Goal: Task Accomplishment & Management: Complete application form

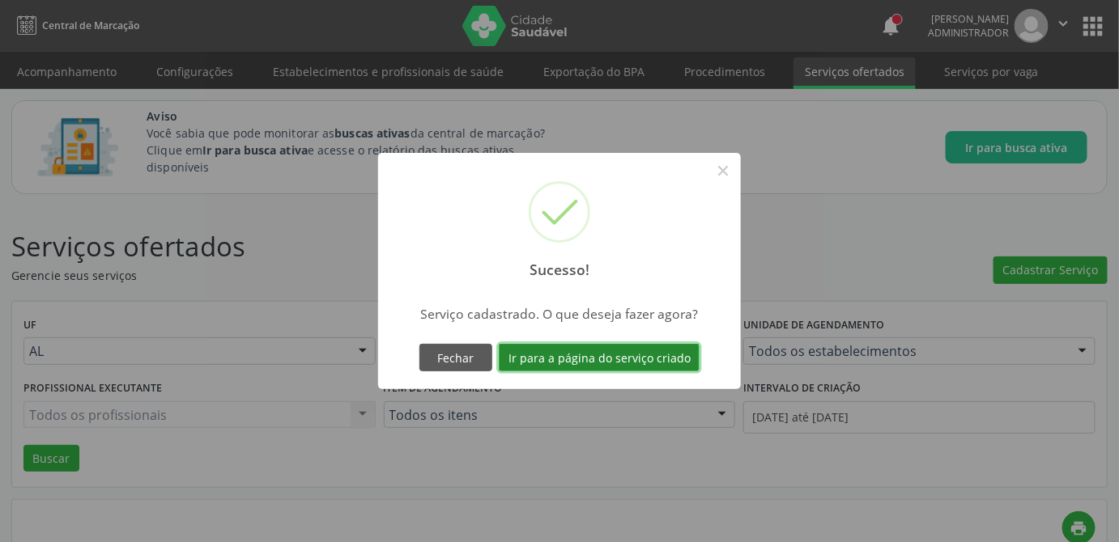
click at [647, 354] on button "Ir para a página do serviço criado" at bounding box center [599, 358] width 201 height 28
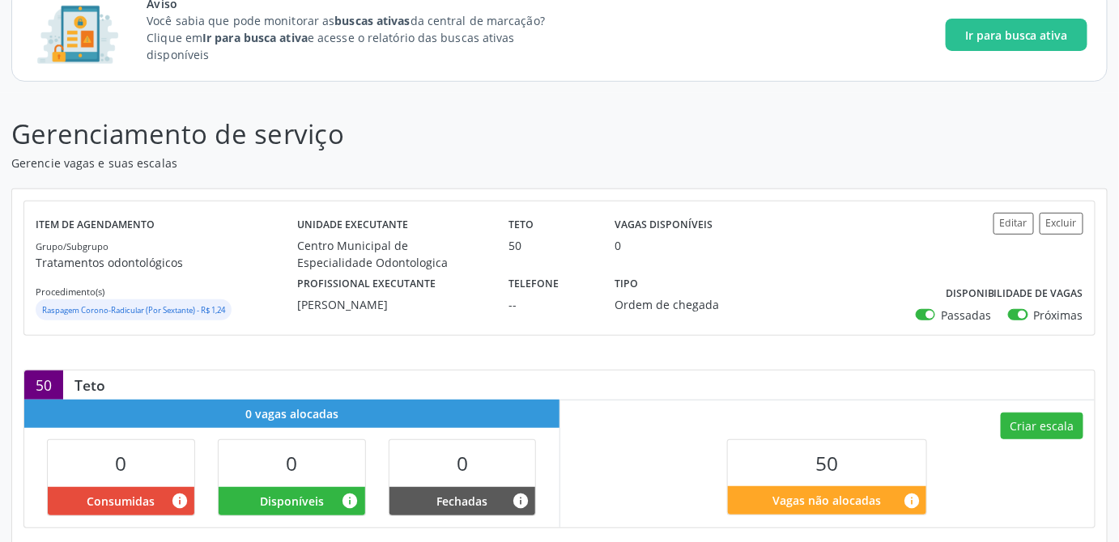
scroll to position [220, 0]
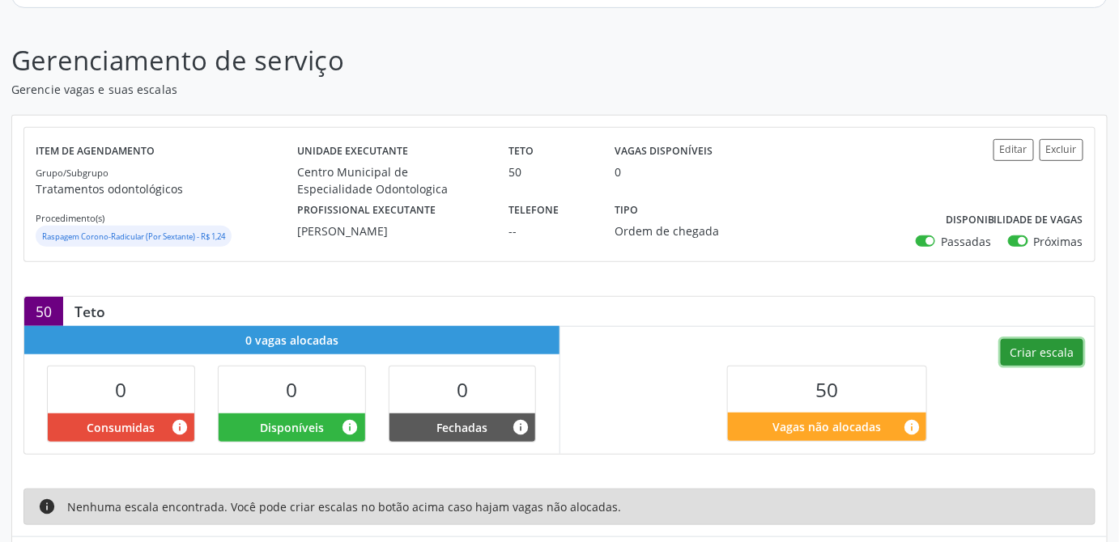
click at [1051, 358] on button "Criar escala" at bounding box center [1041, 353] width 83 height 28
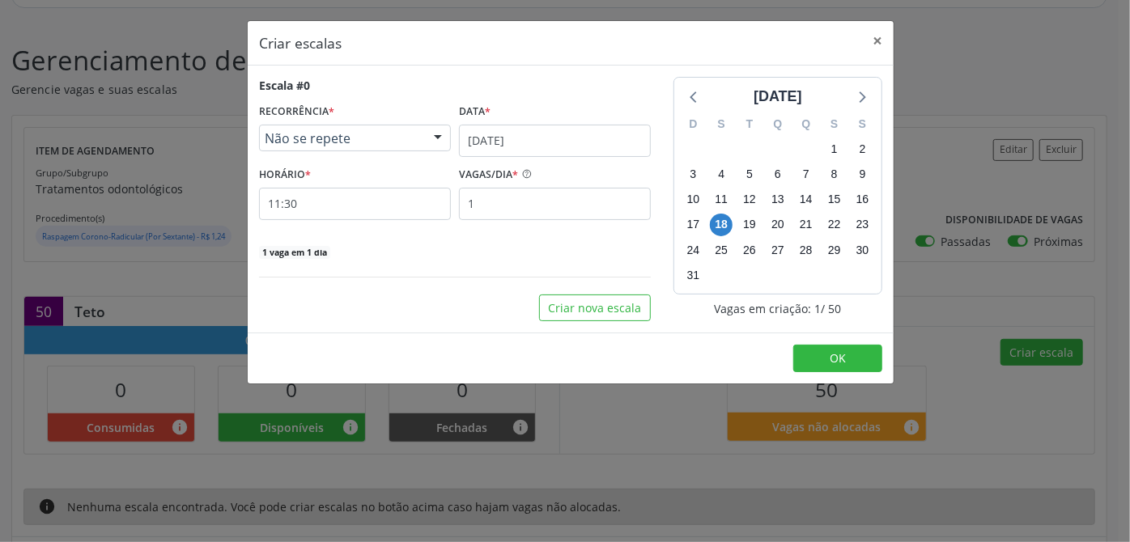
click at [435, 142] on div at bounding box center [438, 139] width 24 height 28
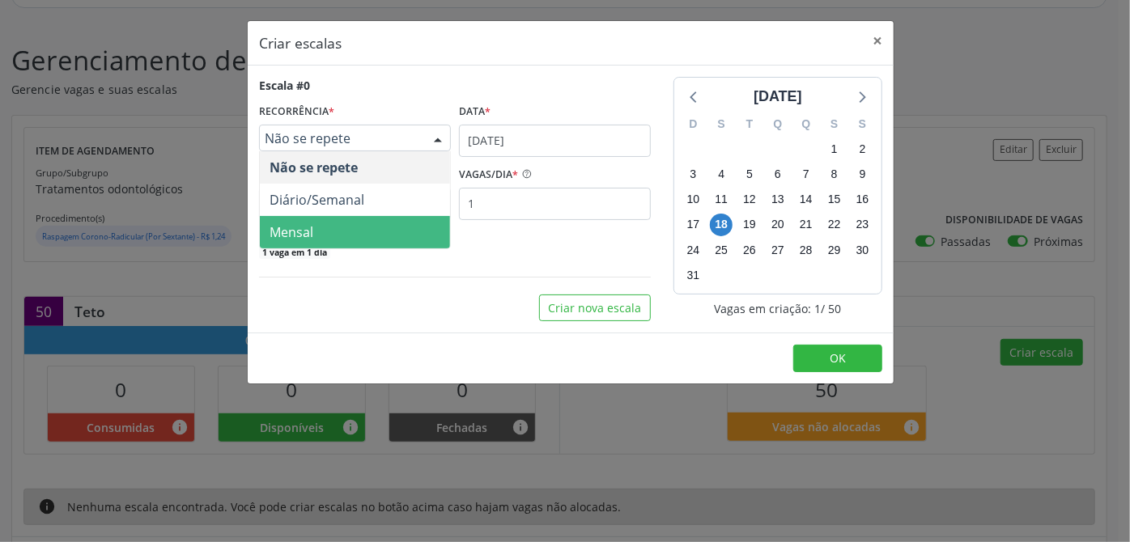
click at [330, 233] on span "Mensal" at bounding box center [355, 232] width 190 height 32
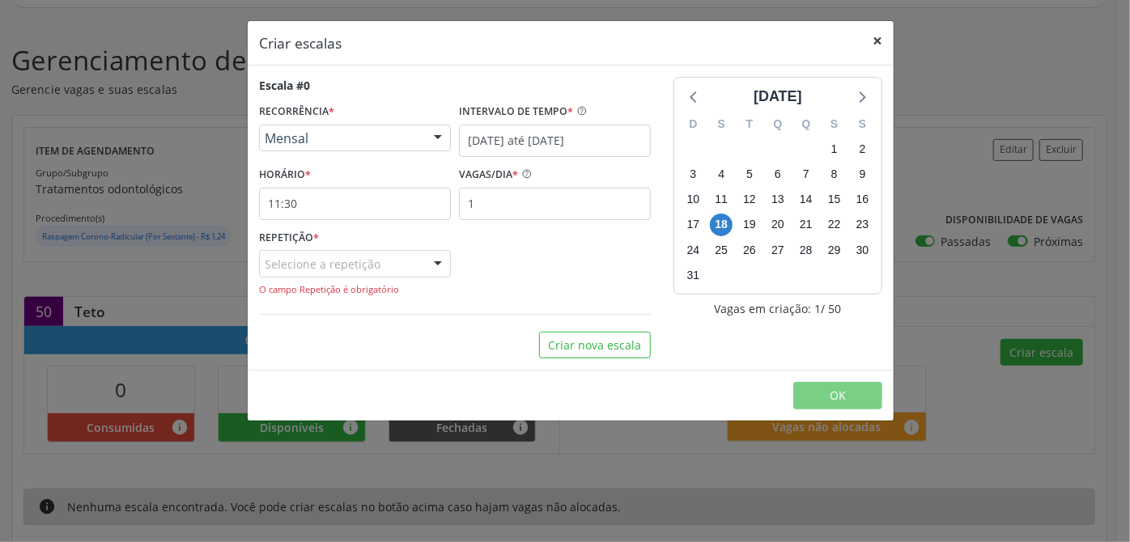
click at [878, 40] on button "×" at bounding box center [877, 41] width 32 height 40
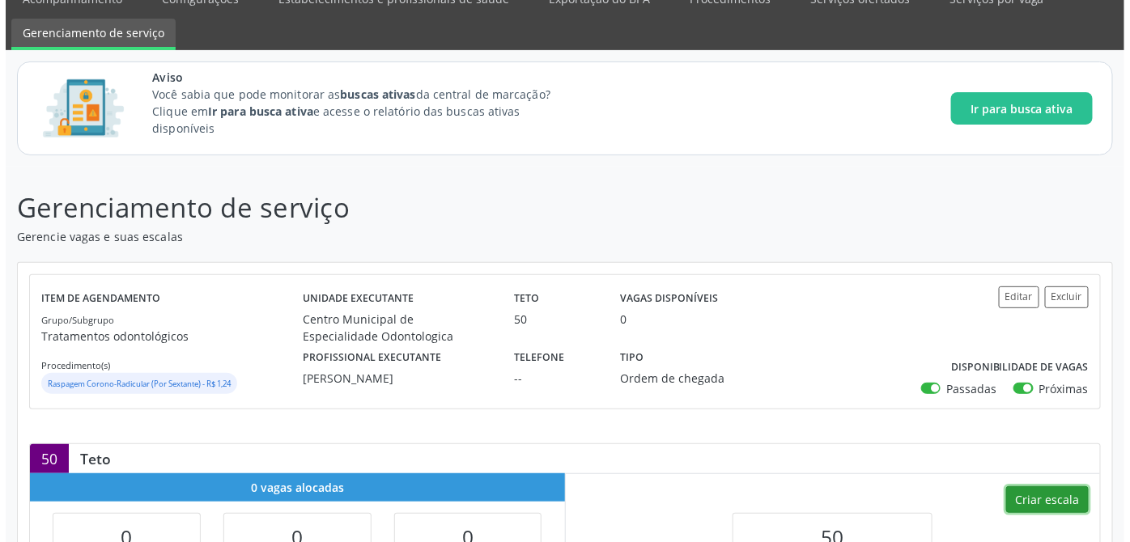
scroll to position [0, 0]
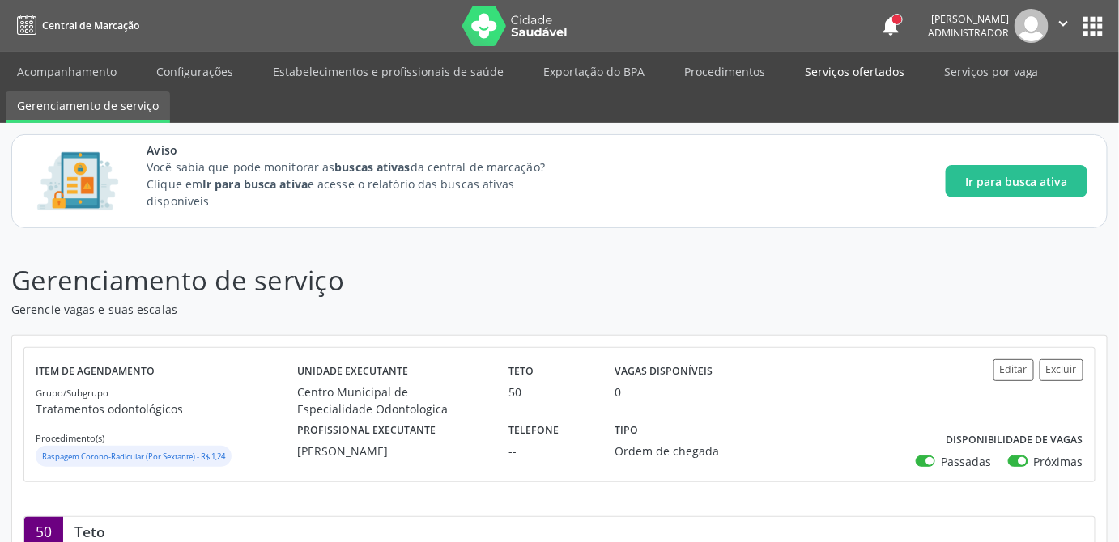
click at [817, 72] on link "Serviços ofertados" at bounding box center [854, 71] width 122 height 28
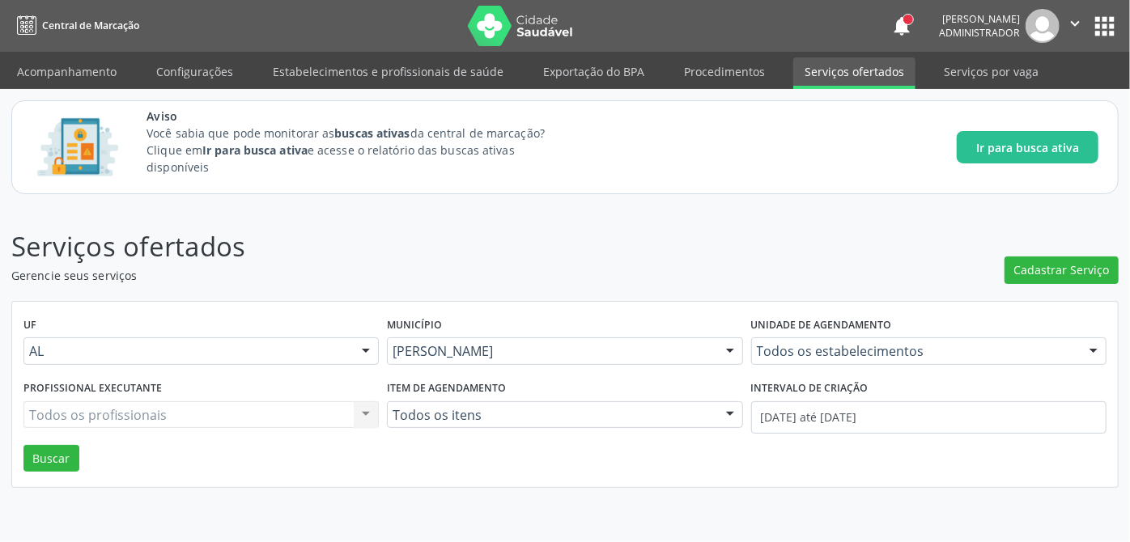
click at [695, 465] on div "UF AL AL Nenhum resultado encontrado para: " " Não há nenhuma opção para ser ex…" at bounding box center [565, 395] width 1106 height 186
click at [1059, 270] on span "Cadastrar Serviço" at bounding box center [1062, 269] width 96 height 17
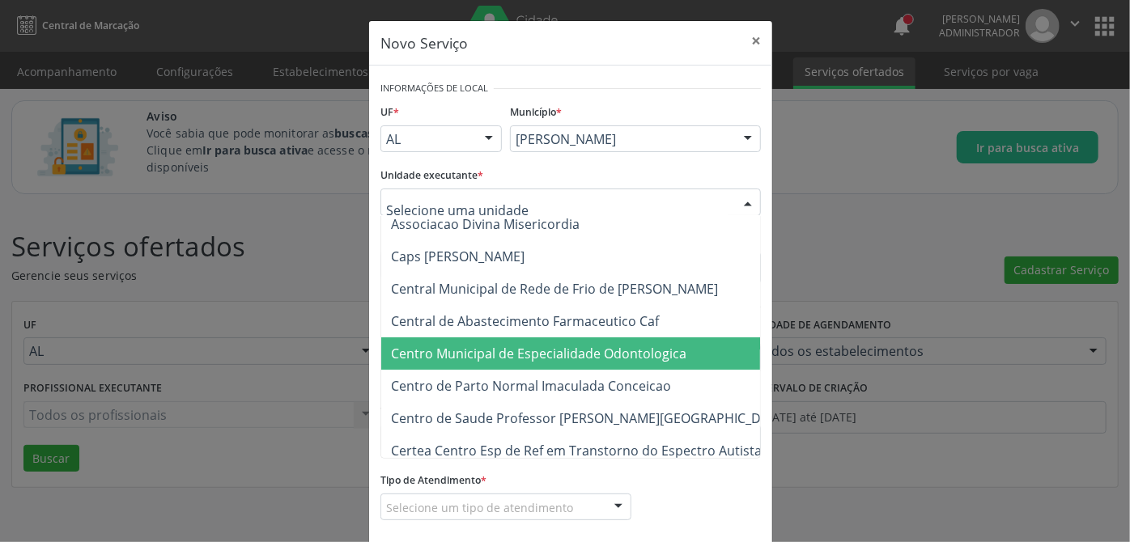
scroll to position [147, 0]
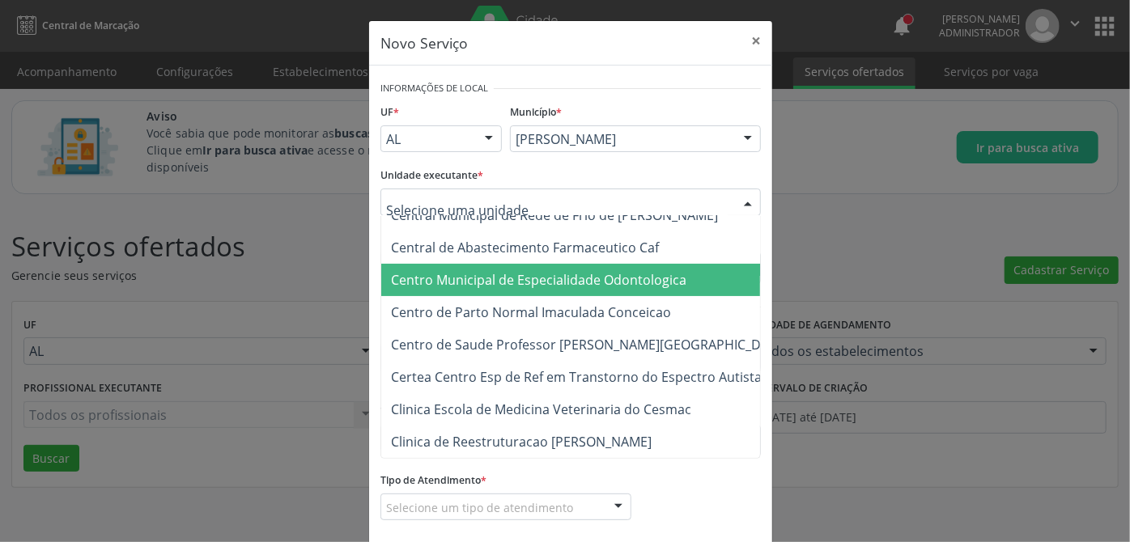
click at [625, 276] on span "Centro Municipal de Especialidade Odontologica" at bounding box center [538, 280] width 295 height 18
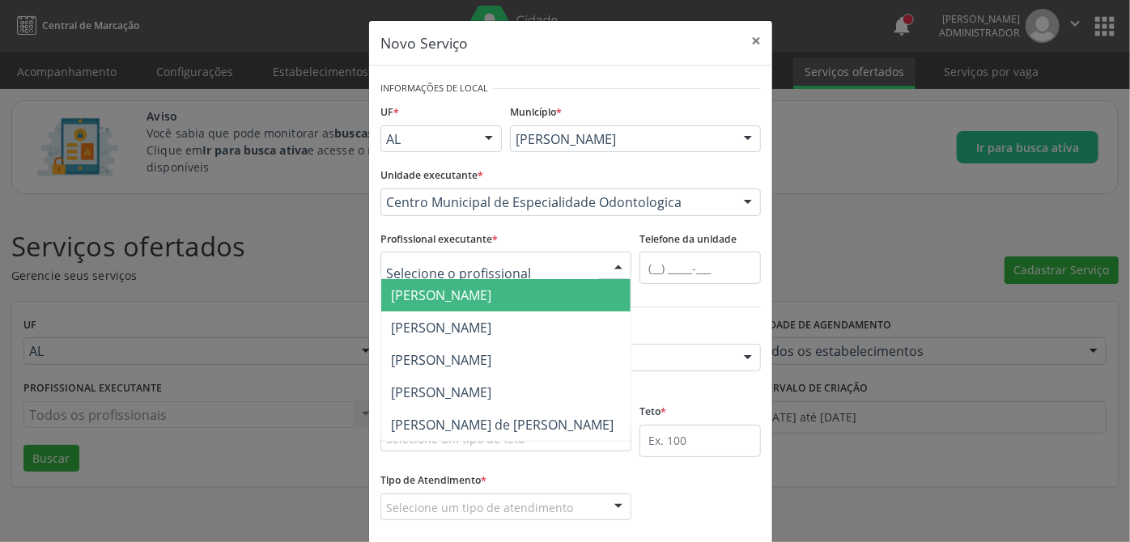
click at [463, 303] on span "[PERSON_NAME]" at bounding box center [441, 296] width 100 height 18
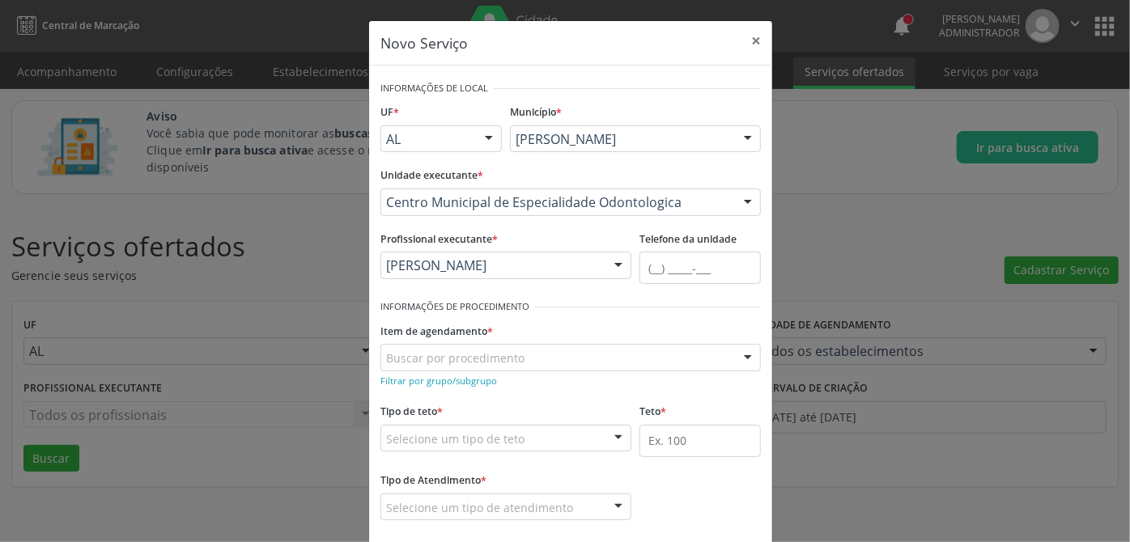
click at [510, 407] on div "Tipo de teto * Selecione um tipo de teto Teto financeiro Teto físico Nenhum res…" at bounding box center [505, 426] width 251 height 52
click at [451, 382] on small "Filtrar por grupo/subgrupo" at bounding box center [438, 381] width 117 height 12
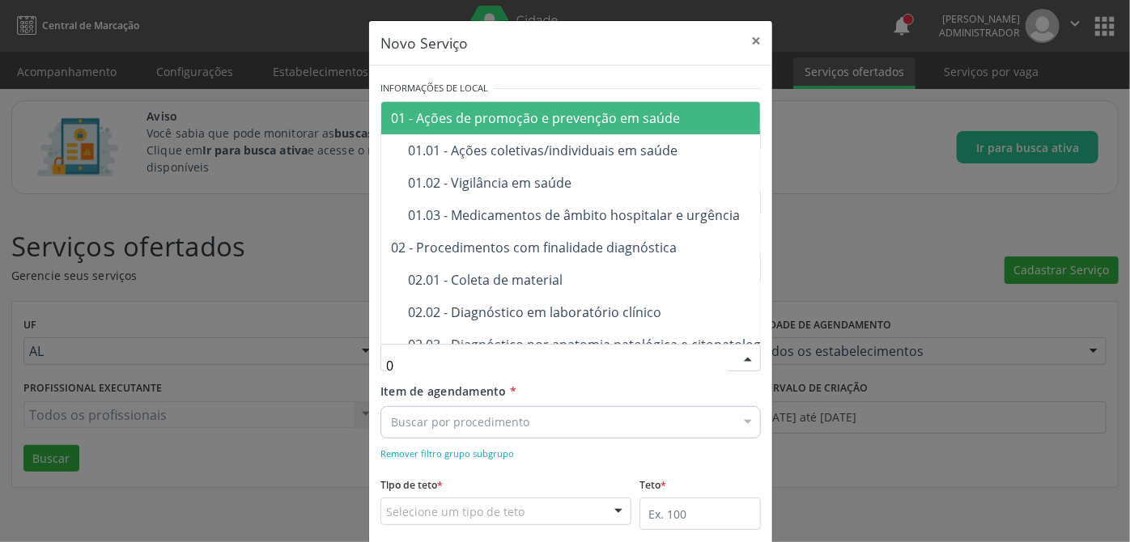
type input "03"
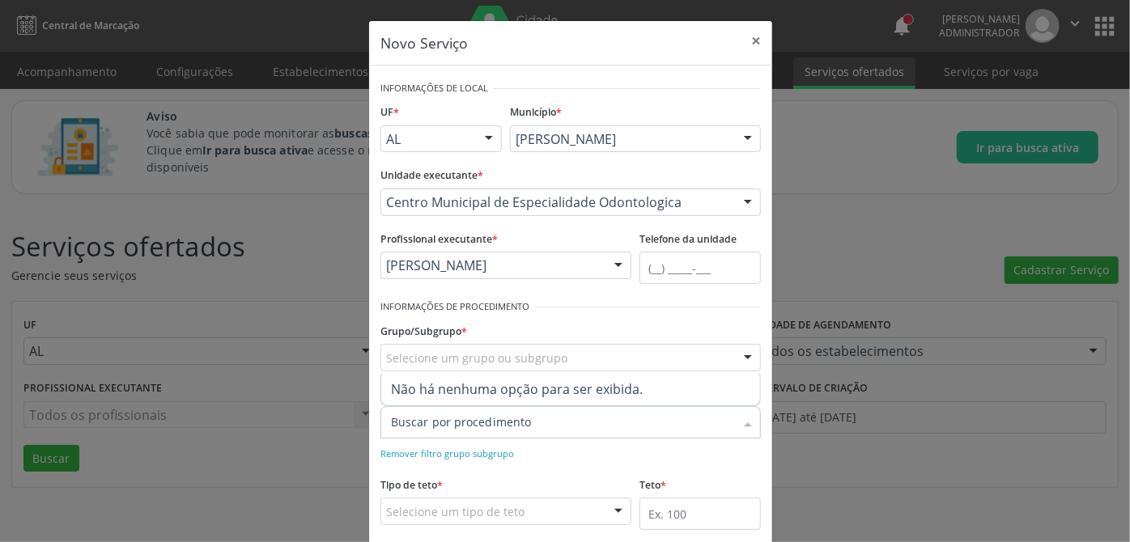
click at [535, 418] on div at bounding box center [570, 422] width 380 height 32
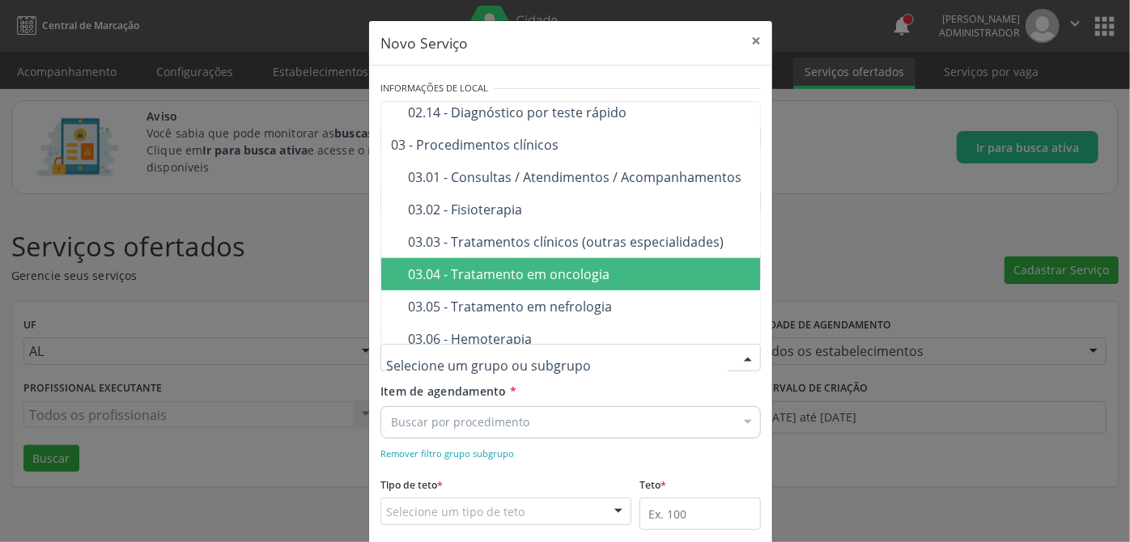
scroll to position [662, 0]
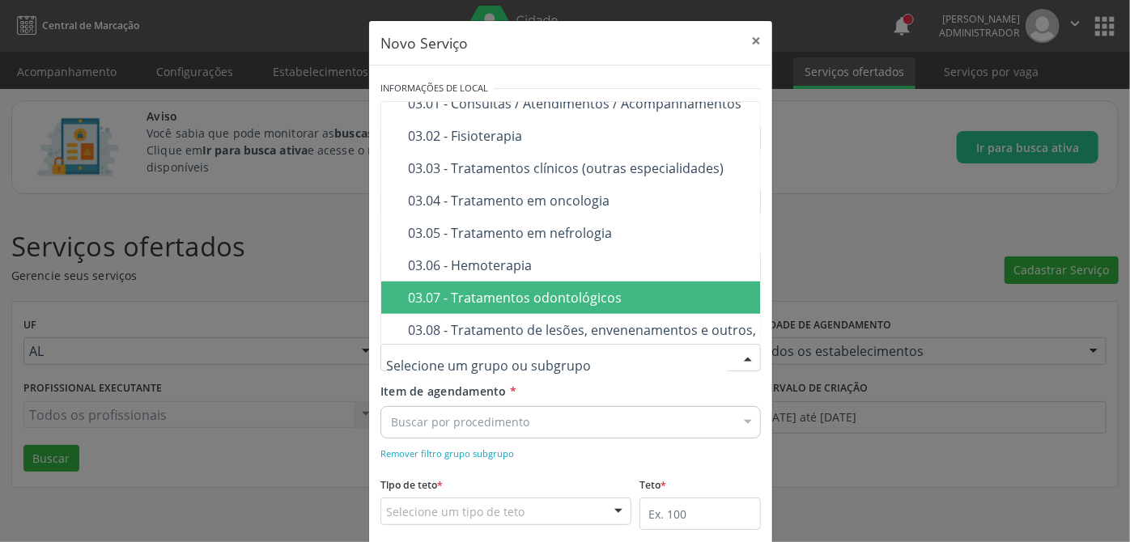
click at [447, 294] on div "03.07 - Tratamentos odontológicos" at bounding box center [681, 297] width 547 height 13
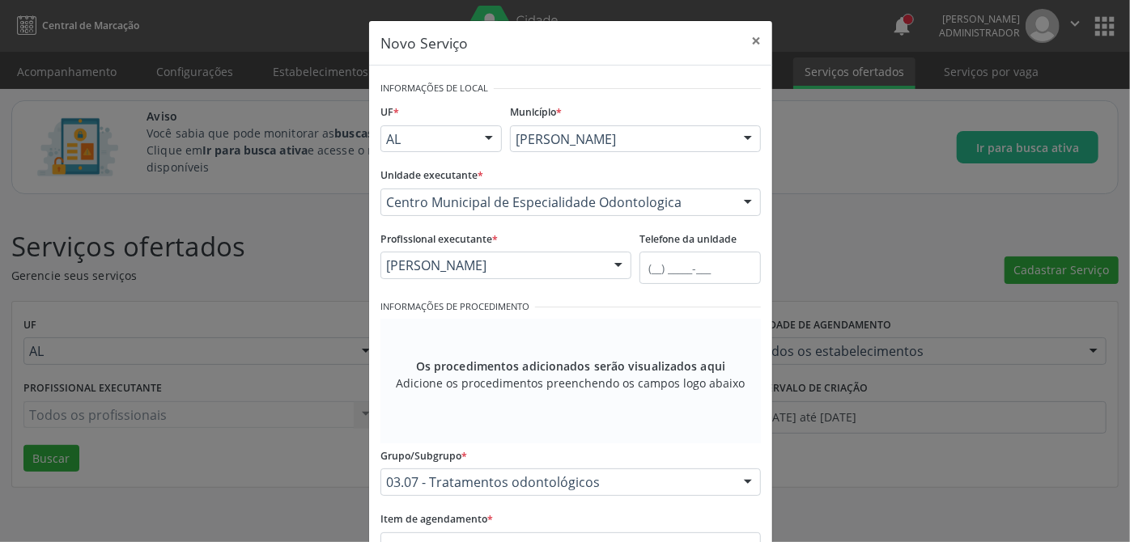
scroll to position [147, 0]
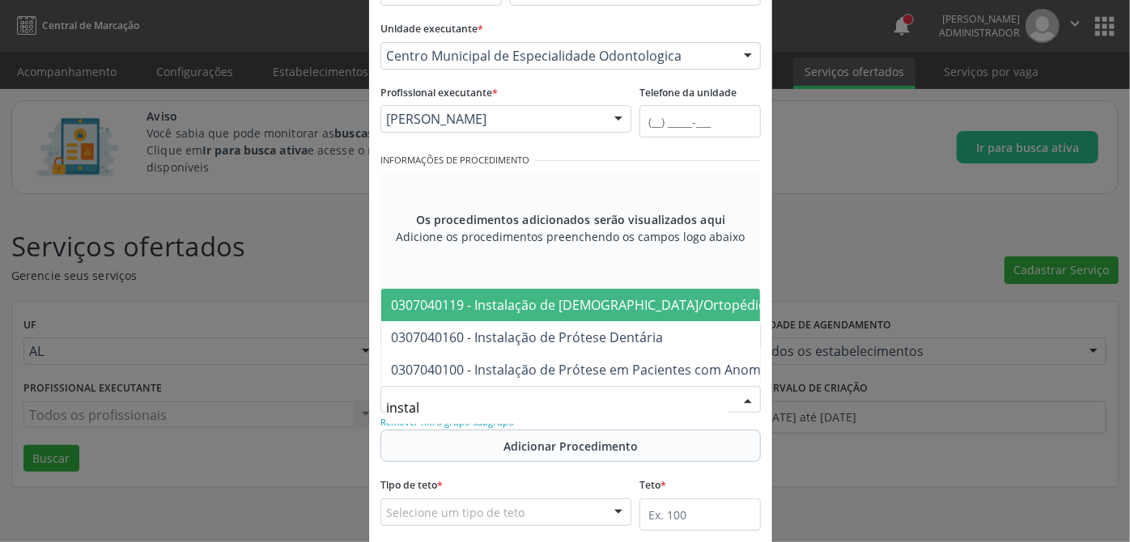
type input "instala"
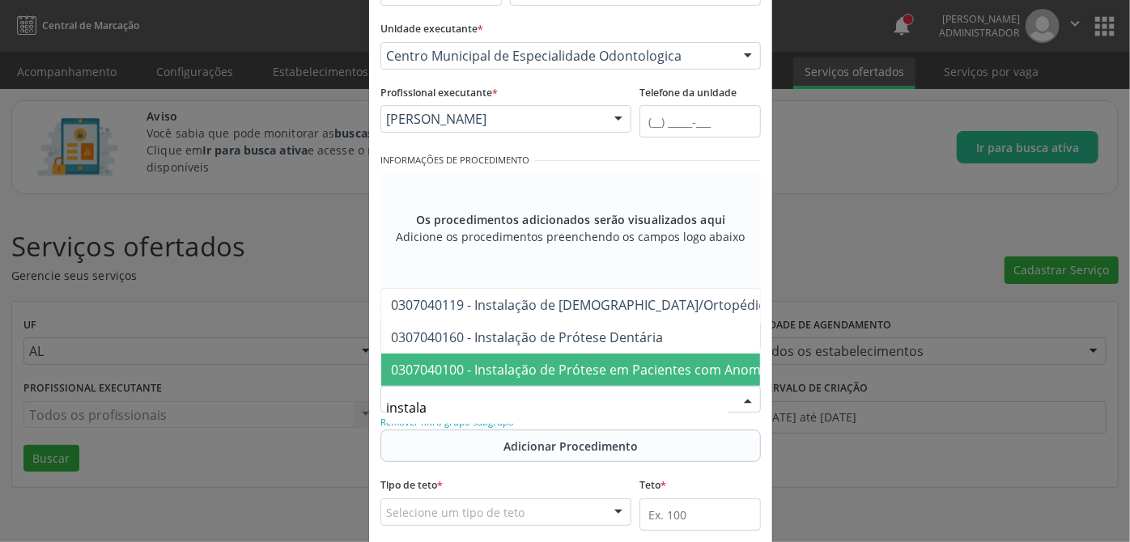
scroll to position [220, 0]
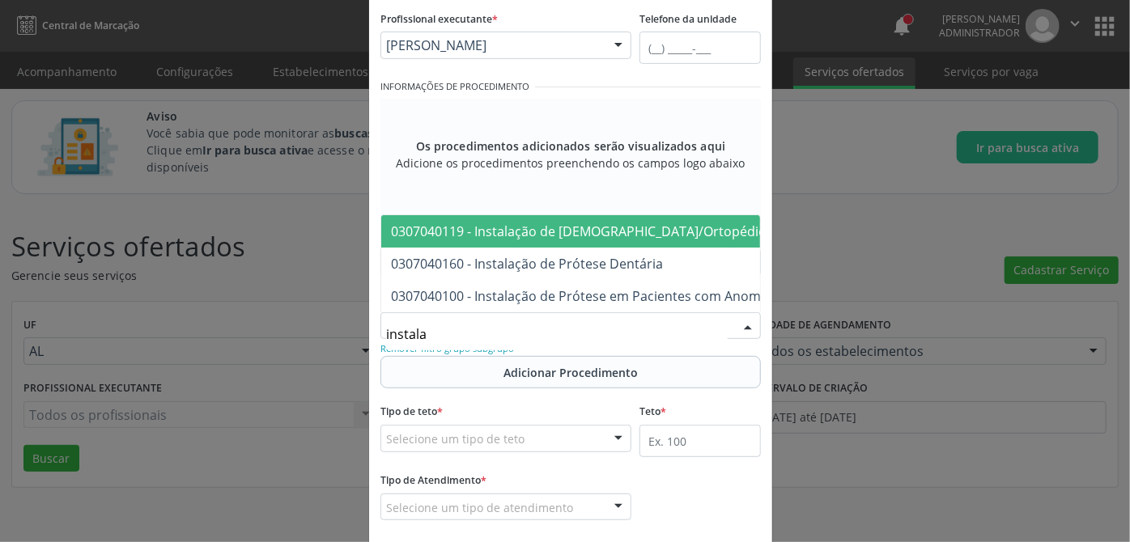
click at [593, 223] on span "0307040119 - Instalação de [DEMOGRAPHIC_DATA]/Ortopédico Fixo" at bounding box center [596, 232] width 410 height 18
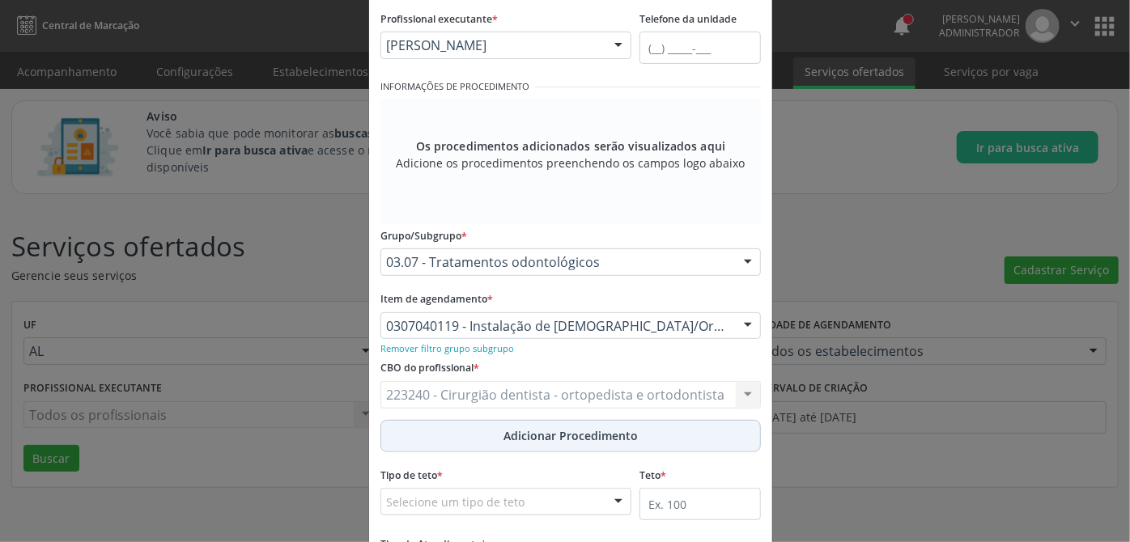
click at [536, 434] on span "Adicionar Procedimento" at bounding box center [570, 435] width 134 height 17
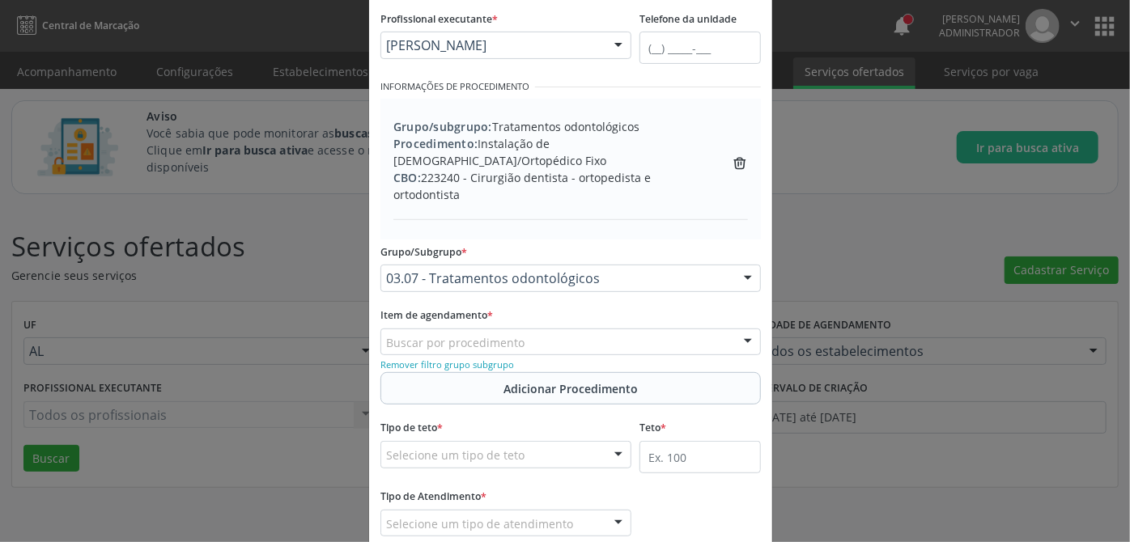
click at [544, 450] on div "Selecione um tipo de teto" at bounding box center [505, 455] width 251 height 28
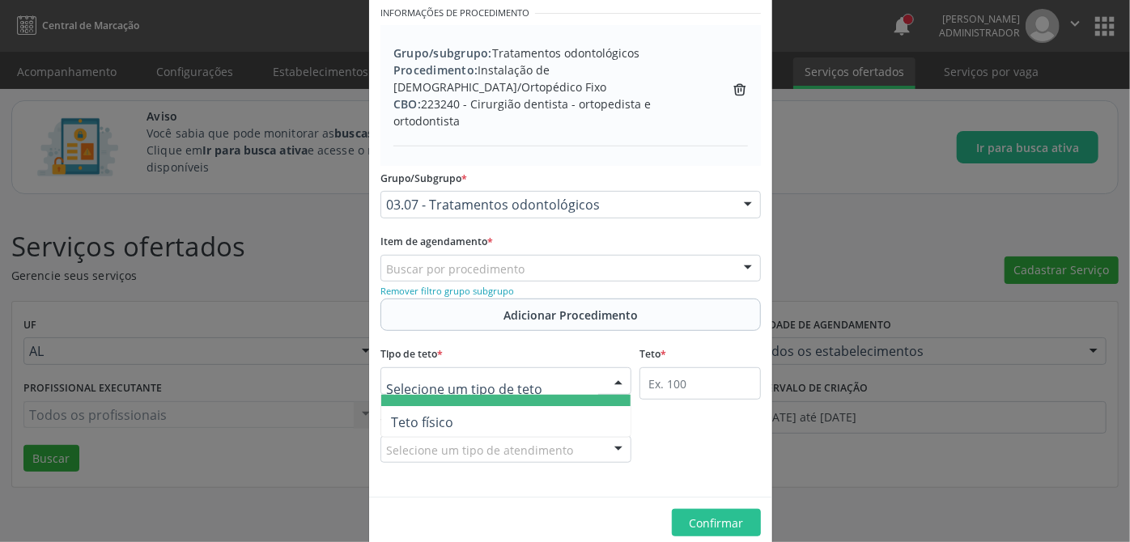
scroll to position [317, 0]
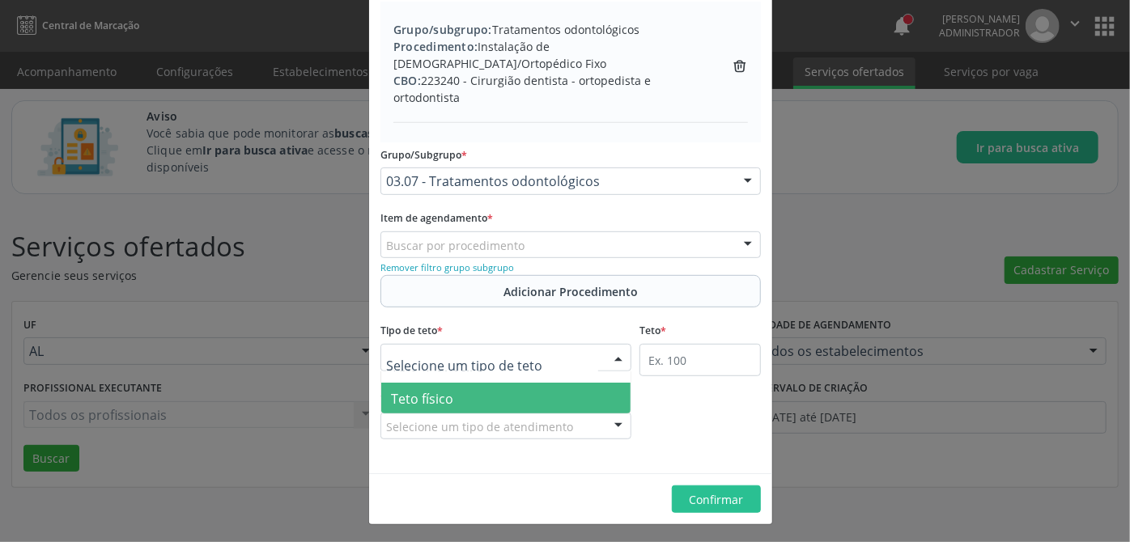
click at [492, 394] on span "Teto físico" at bounding box center [505, 399] width 249 height 32
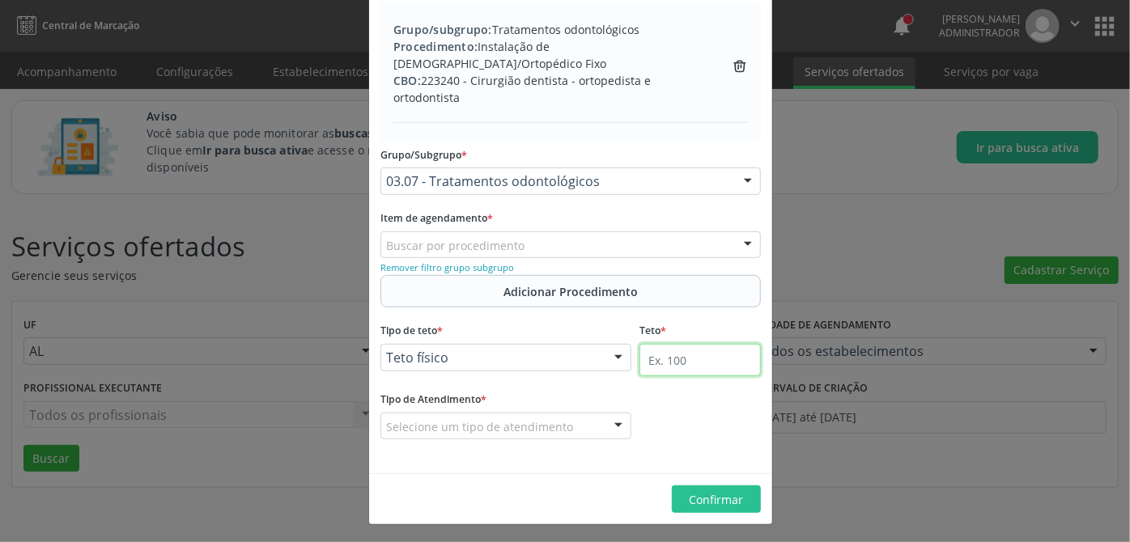
click at [673, 367] on input "text" at bounding box center [699, 360] width 121 height 32
type input "50"
click at [576, 422] on div "Selecione um tipo de atendimento" at bounding box center [505, 427] width 251 height 28
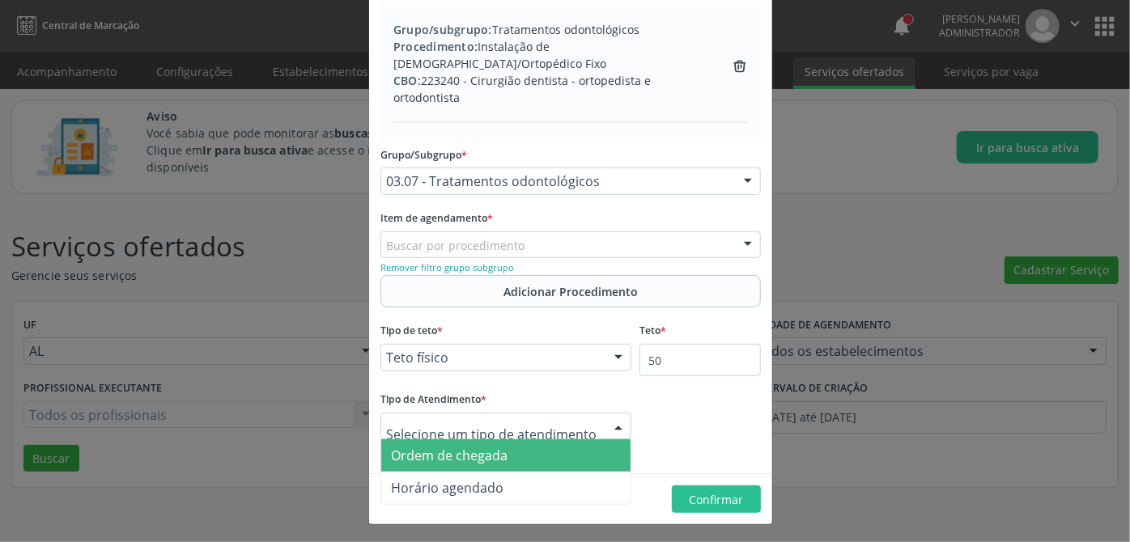
drag, startPoint x: 479, startPoint y: 486, endPoint x: 477, endPoint y: 466, distance: 19.6
click at [477, 466] on ul "Ordem de chegada Horário agendado Nenhum resultado encontrado para: " " Não há …" at bounding box center [505, 472] width 249 height 65
click at [470, 458] on span "Ordem de chegada" at bounding box center [449, 456] width 117 height 18
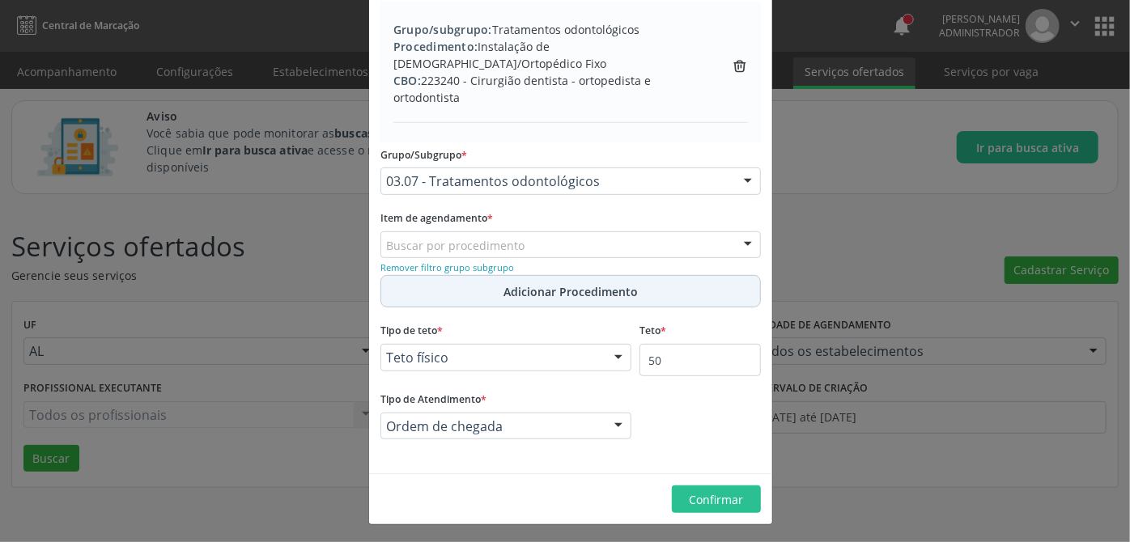
click at [558, 291] on span "Adicionar Procedimento" at bounding box center [570, 291] width 134 height 17
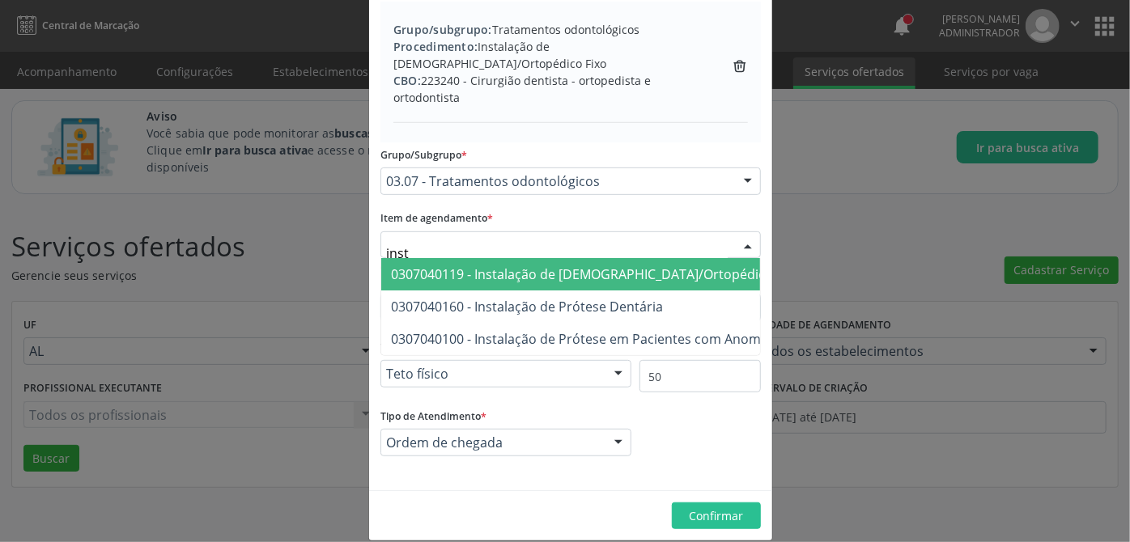
type input "insta"
click at [446, 274] on span "0307040119 - Instalação de [DEMOGRAPHIC_DATA]/Ortopédico Fixo" at bounding box center [596, 274] width 410 height 18
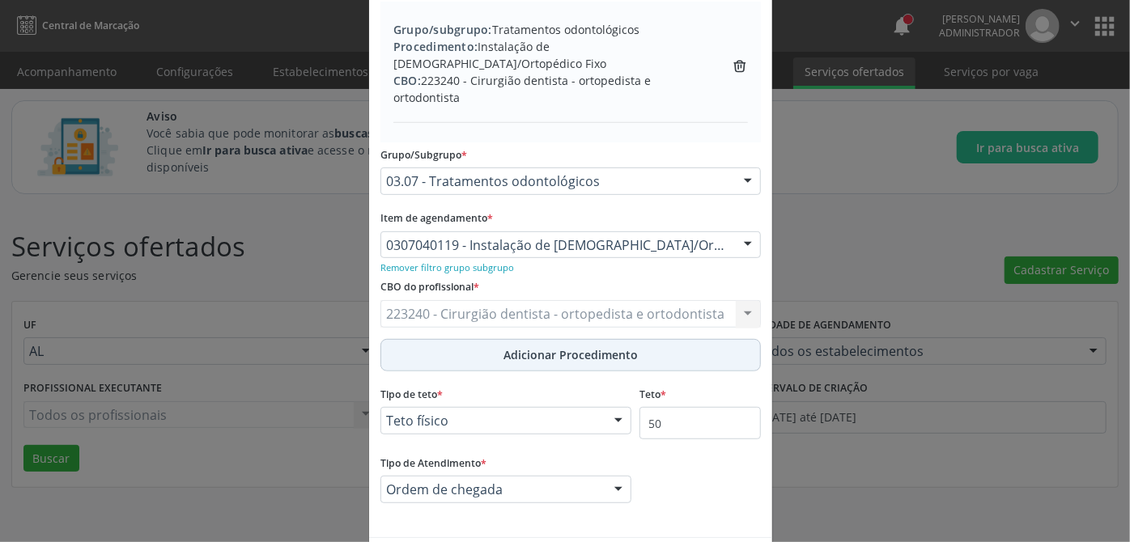
click at [539, 357] on span "Adicionar Procedimento" at bounding box center [570, 354] width 134 height 17
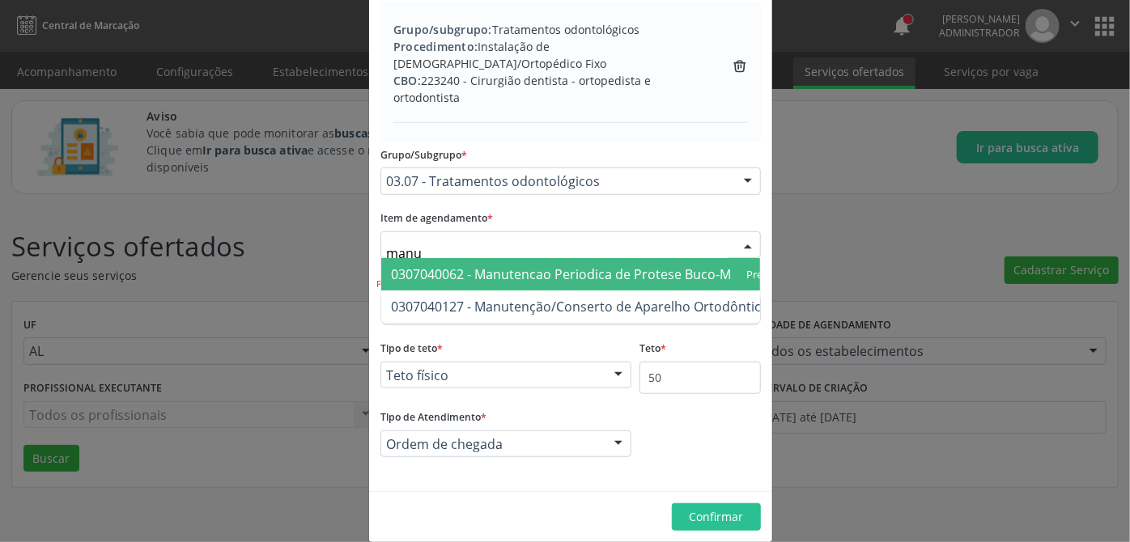
type input "manut"
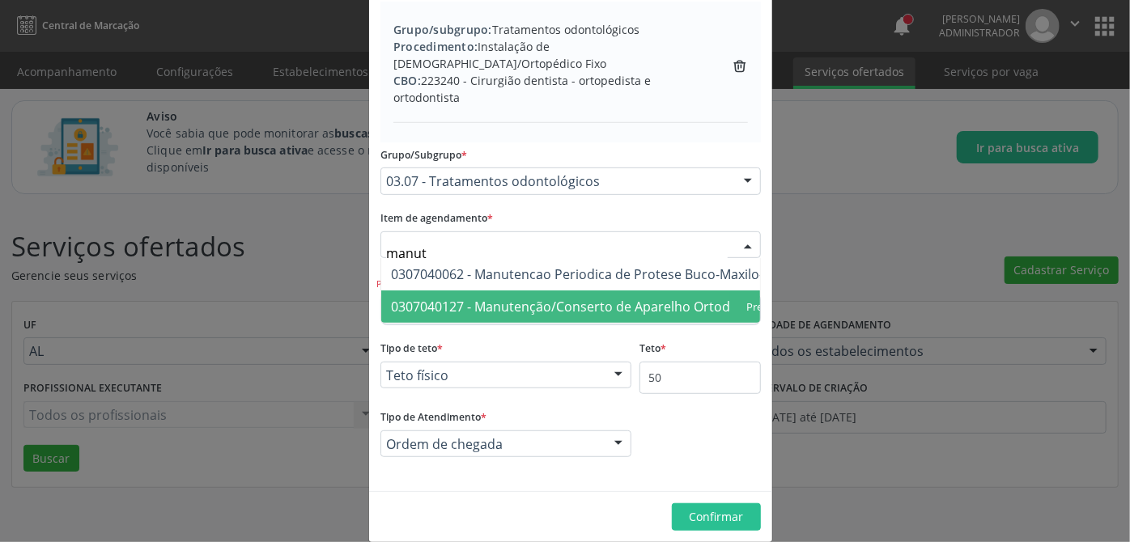
click at [486, 298] on span "0307040127 - Manutenção/Conserto de Aparelho Ortodôntico/Ortopédico" at bounding box center [617, 307] width 452 height 18
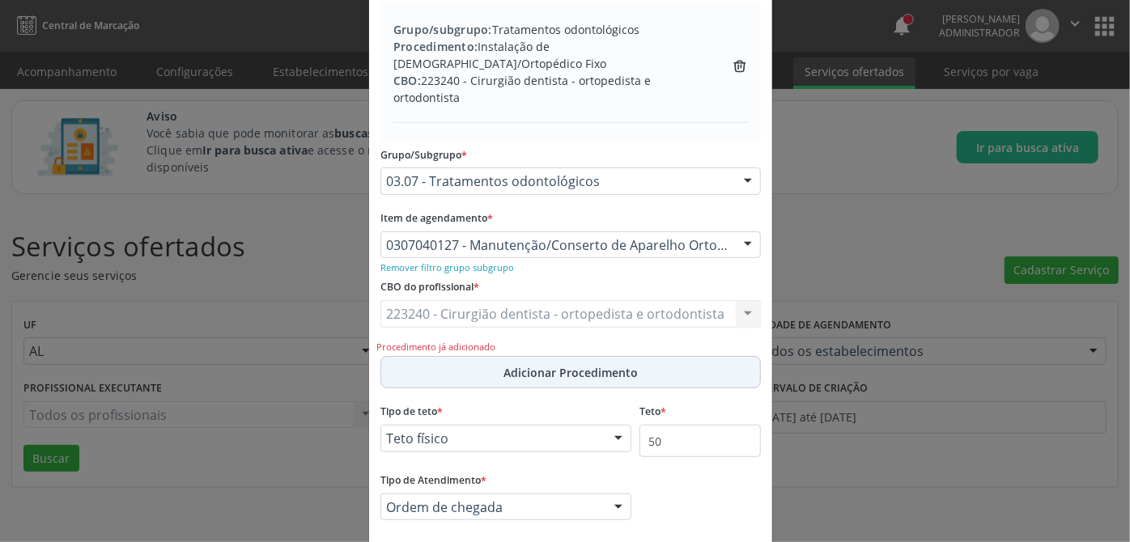
click at [554, 366] on span "Adicionar Procedimento" at bounding box center [570, 372] width 134 height 17
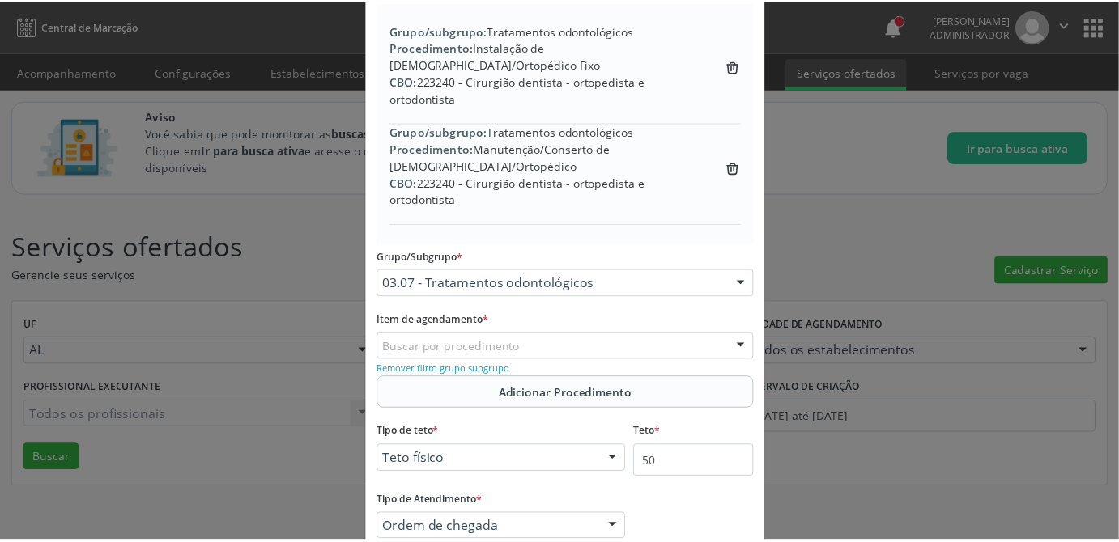
scroll to position [418, 0]
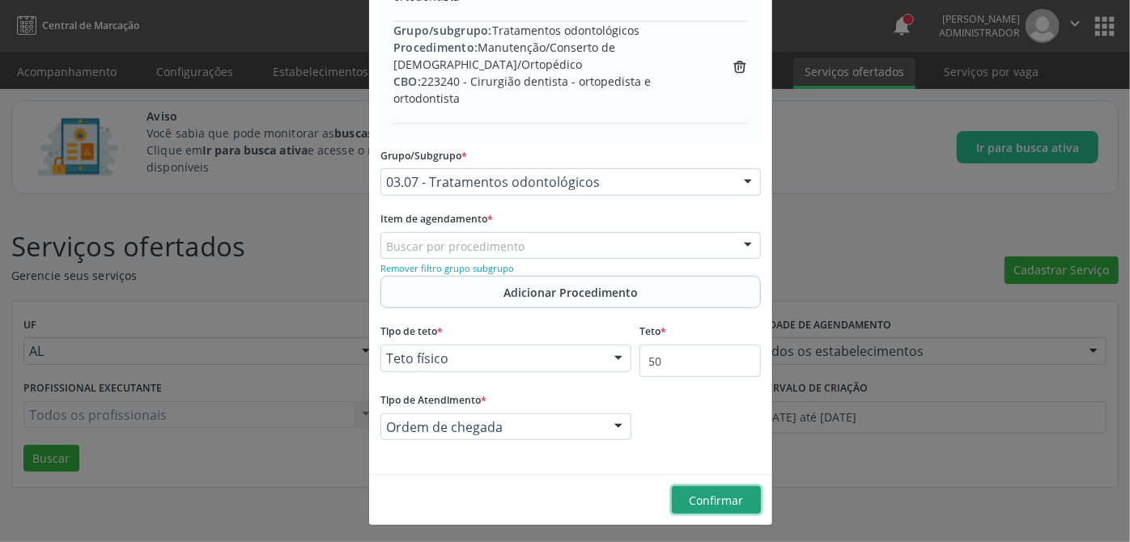
click at [727, 498] on span "Confirmar" at bounding box center [717, 500] width 54 height 15
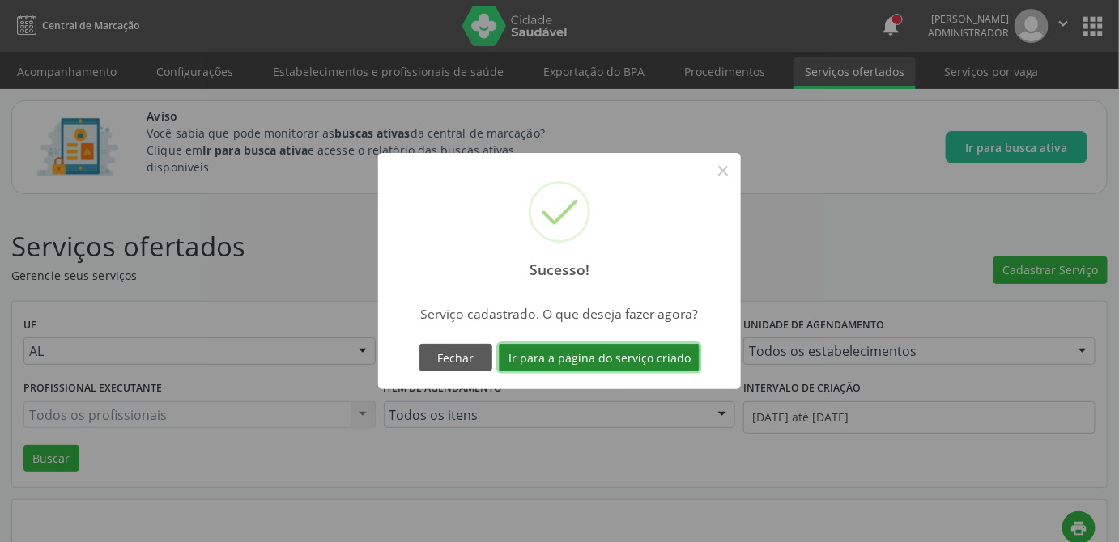
click at [601, 362] on button "Ir para a página do serviço criado" at bounding box center [599, 358] width 201 height 28
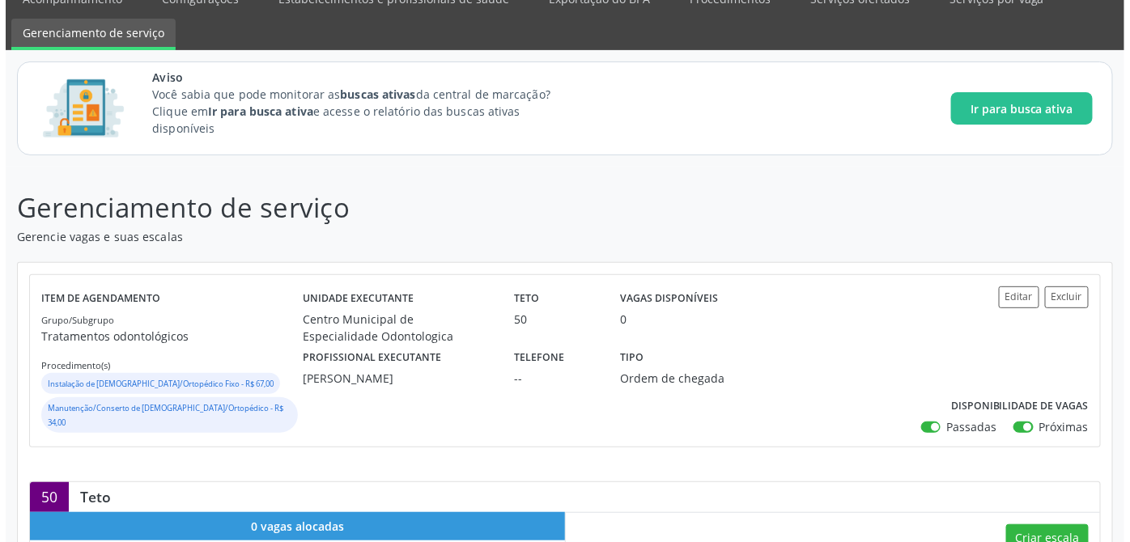
scroll to position [147, 0]
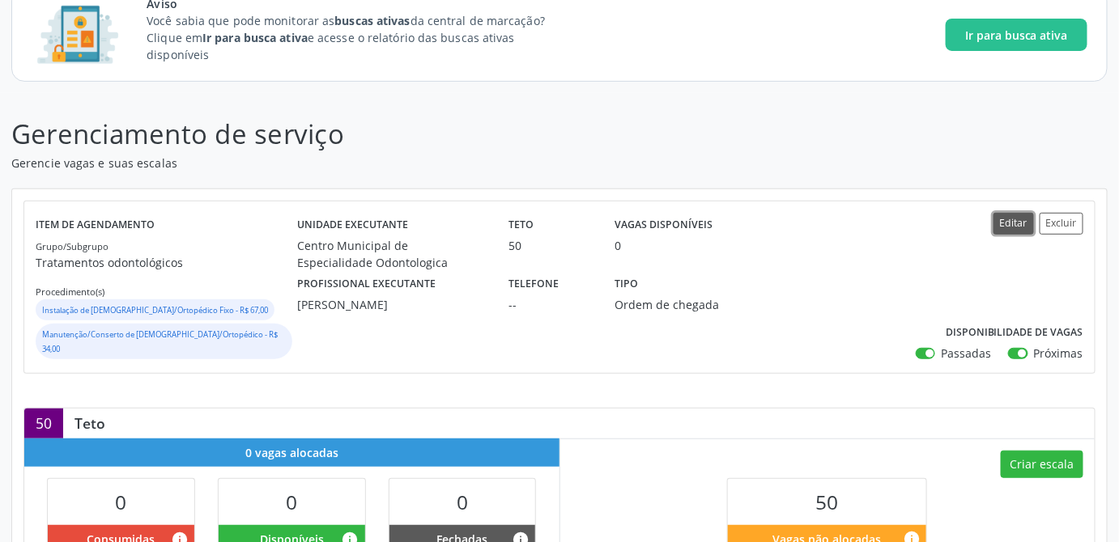
click at [1025, 213] on button "Editar" at bounding box center [1013, 224] width 40 height 22
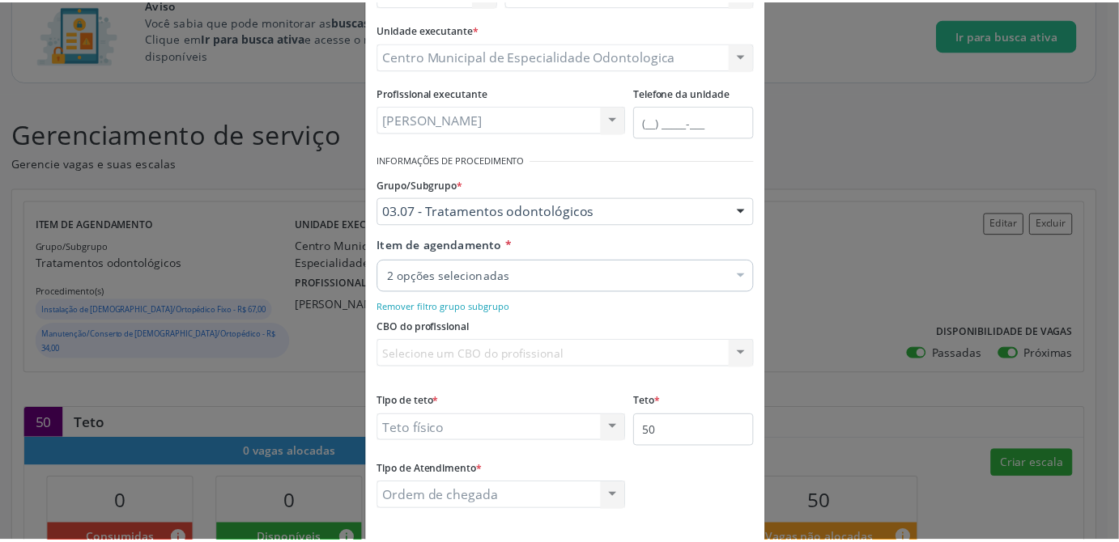
scroll to position [218, 0]
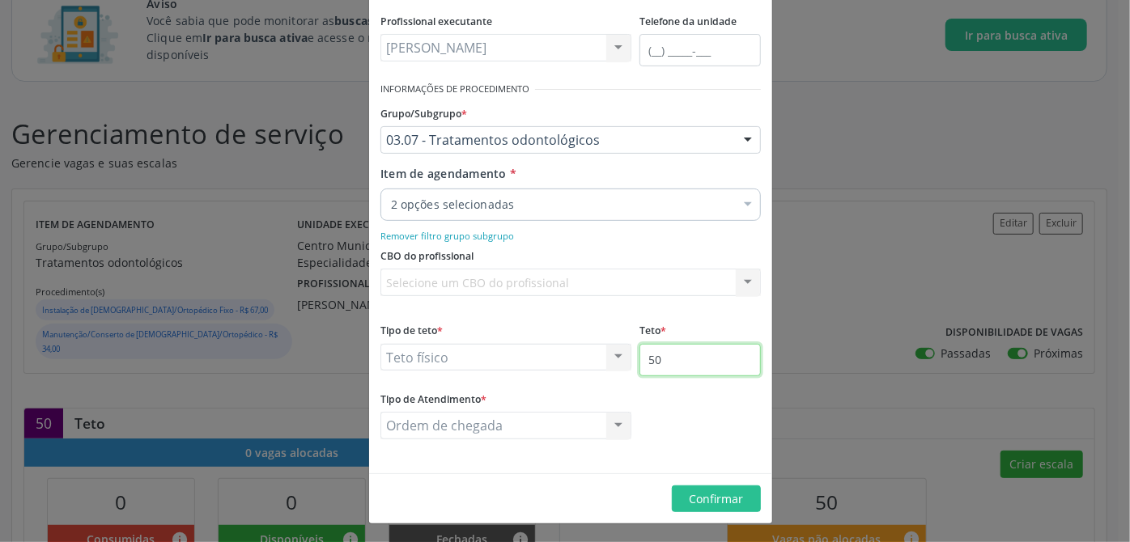
click at [697, 363] on input "50" at bounding box center [699, 360] width 121 height 32
click at [719, 499] on span "Confirmar" at bounding box center [717, 498] width 54 height 15
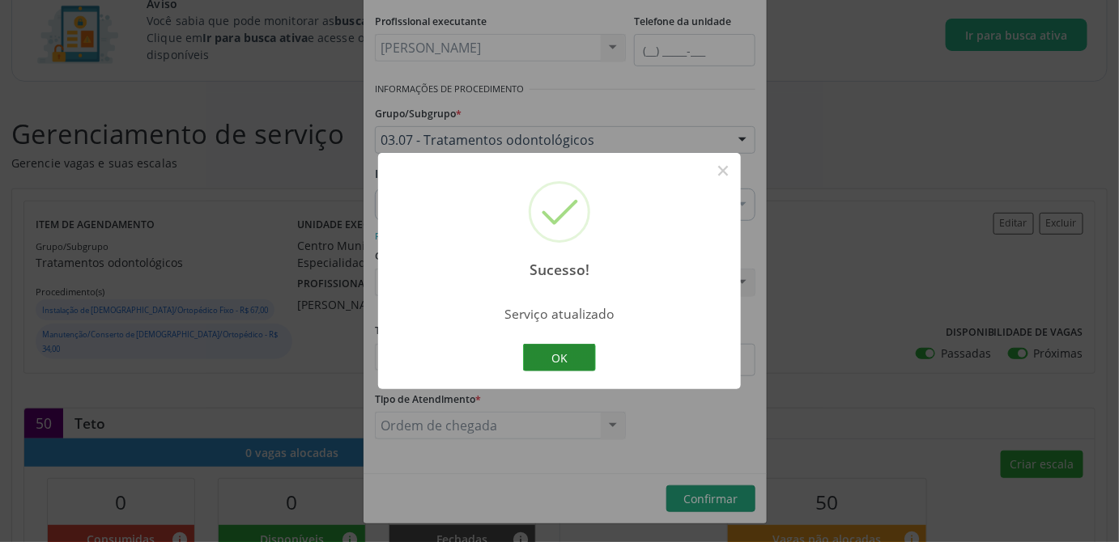
click at [575, 362] on button "OK" at bounding box center [559, 358] width 73 height 28
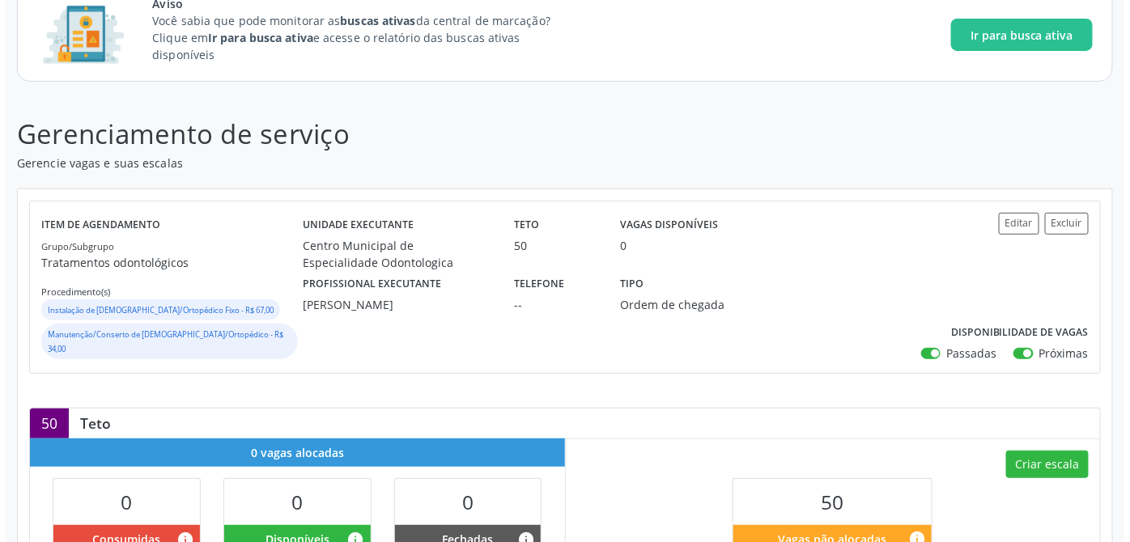
scroll to position [220, 0]
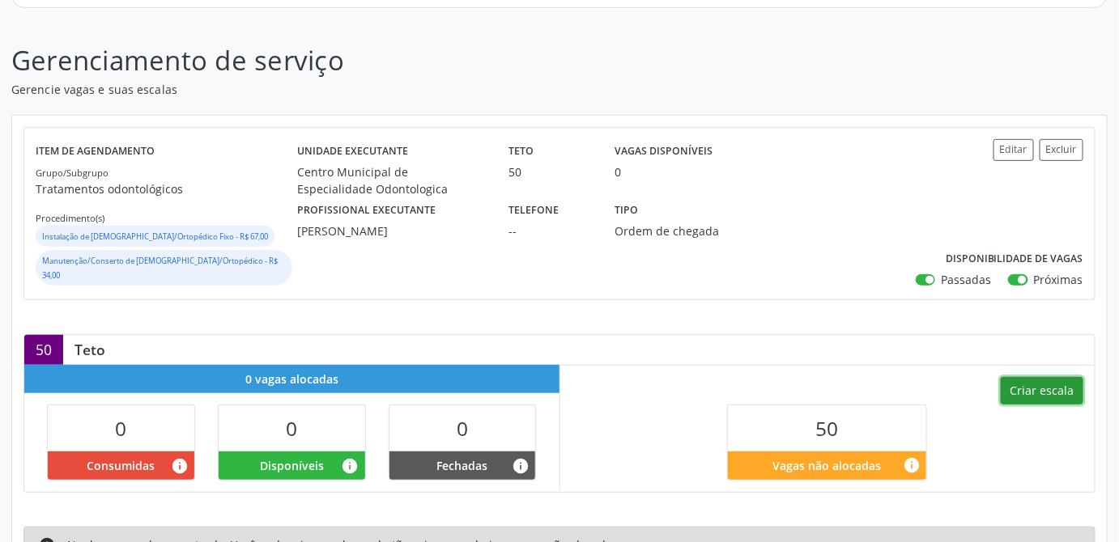
click at [1034, 382] on button "Criar escala" at bounding box center [1041, 391] width 83 height 28
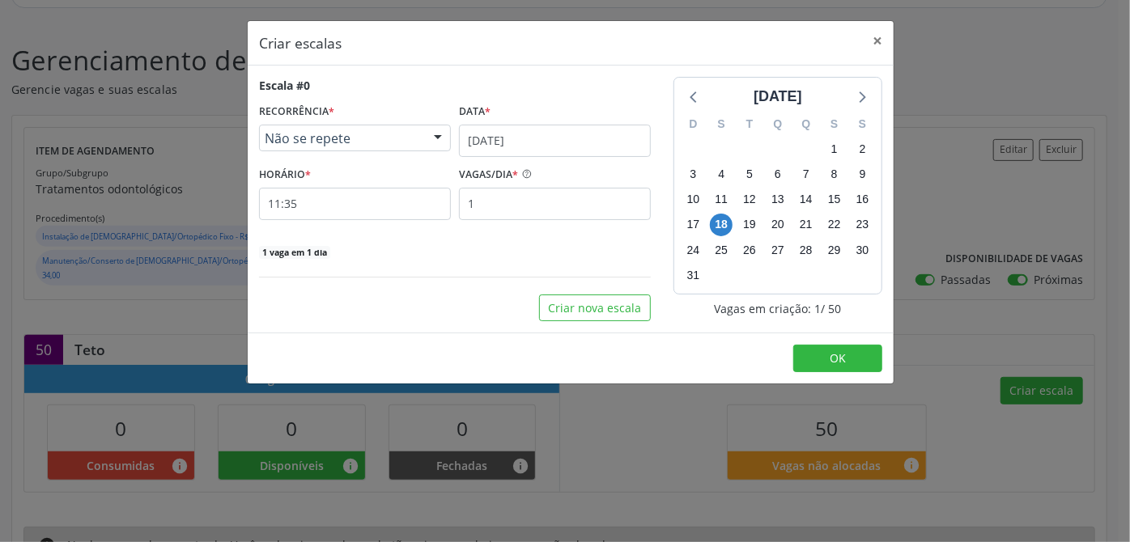
click at [422, 138] on div "Não se repete" at bounding box center [355, 139] width 192 height 28
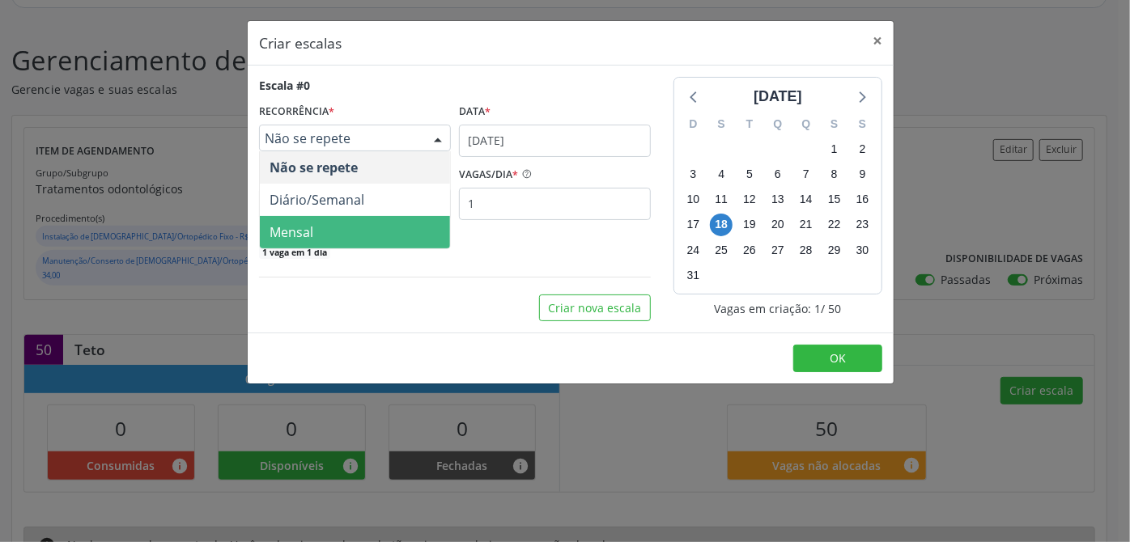
click at [322, 230] on span "Mensal" at bounding box center [355, 232] width 190 height 32
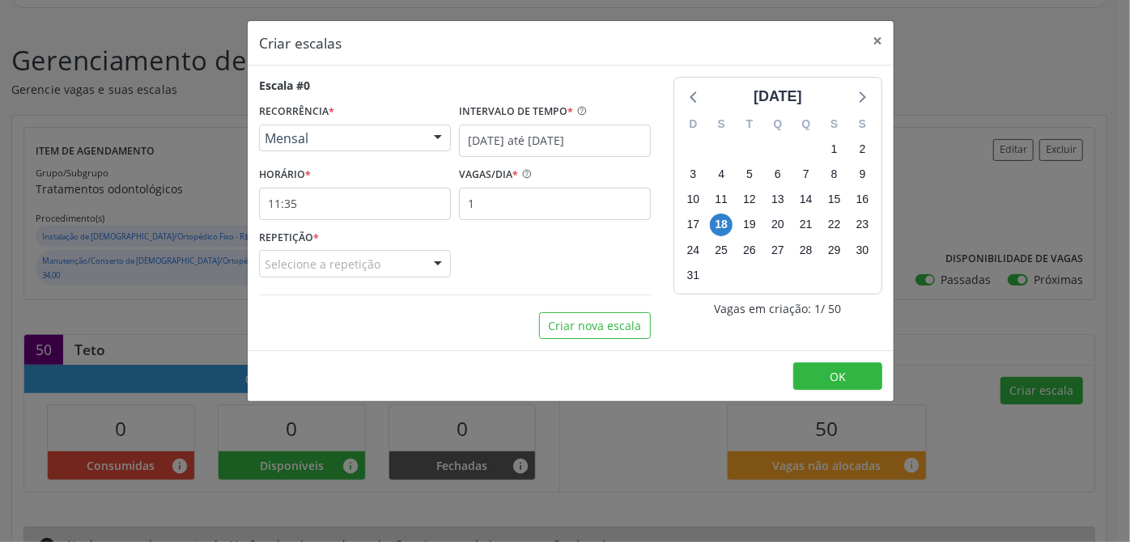
click at [322, 230] on div "Escala #0 RECORRÊNCIA * Mensal Não se repete Diário/Semanal Mensal Nenhum resul…" at bounding box center [455, 177] width 392 height 201
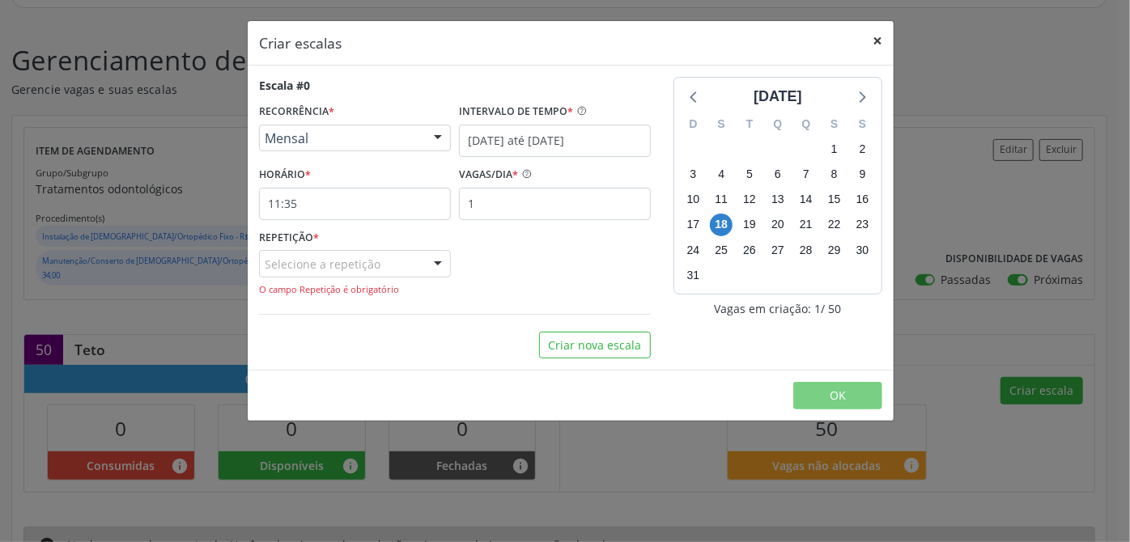
click at [878, 37] on button "×" at bounding box center [877, 41] width 32 height 40
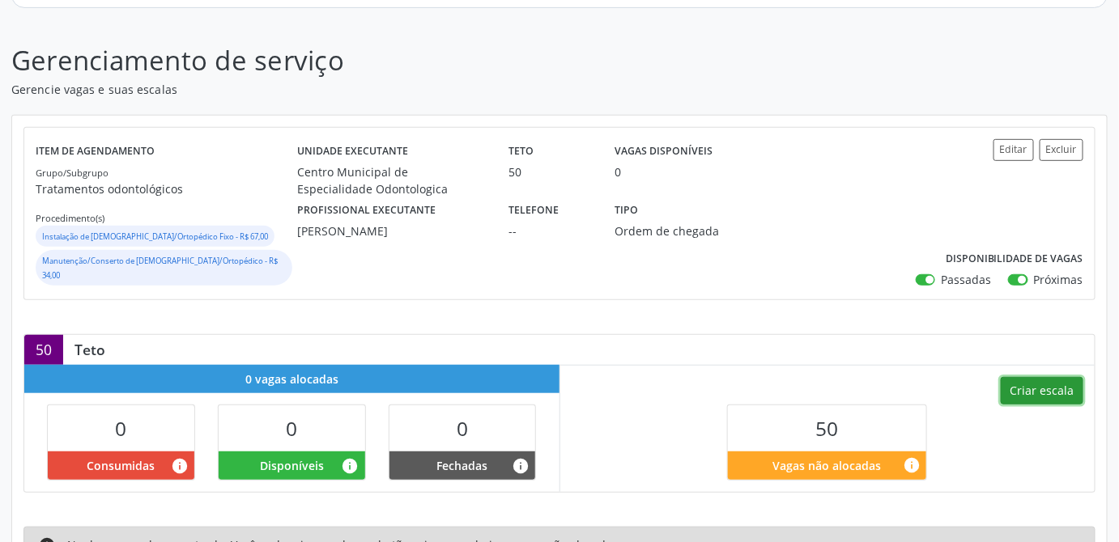
click at [1047, 385] on button "Criar escala" at bounding box center [1041, 391] width 83 height 28
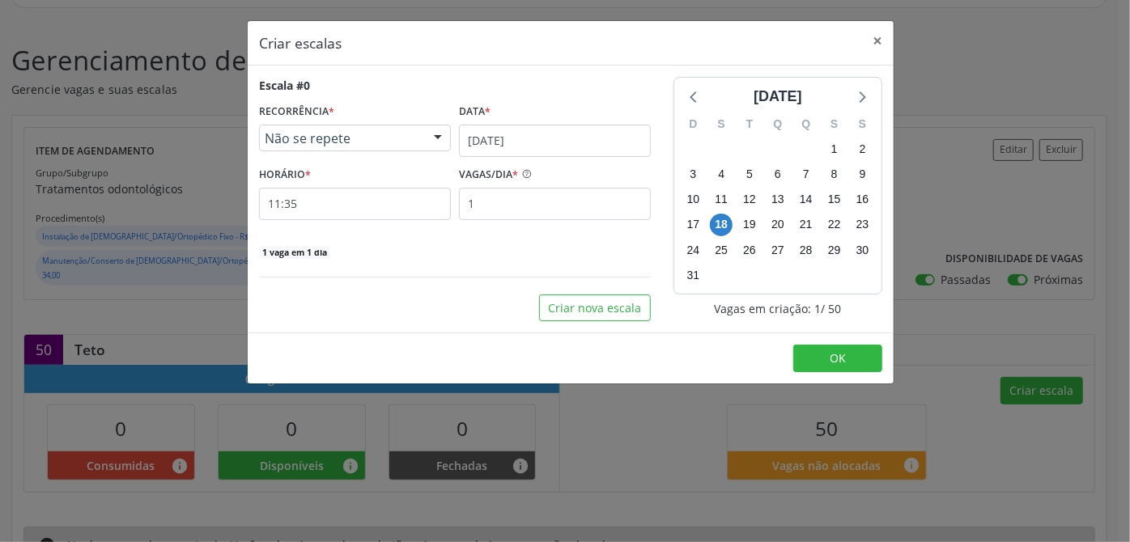
click at [369, 135] on span "Não se repete" at bounding box center [341, 138] width 153 height 16
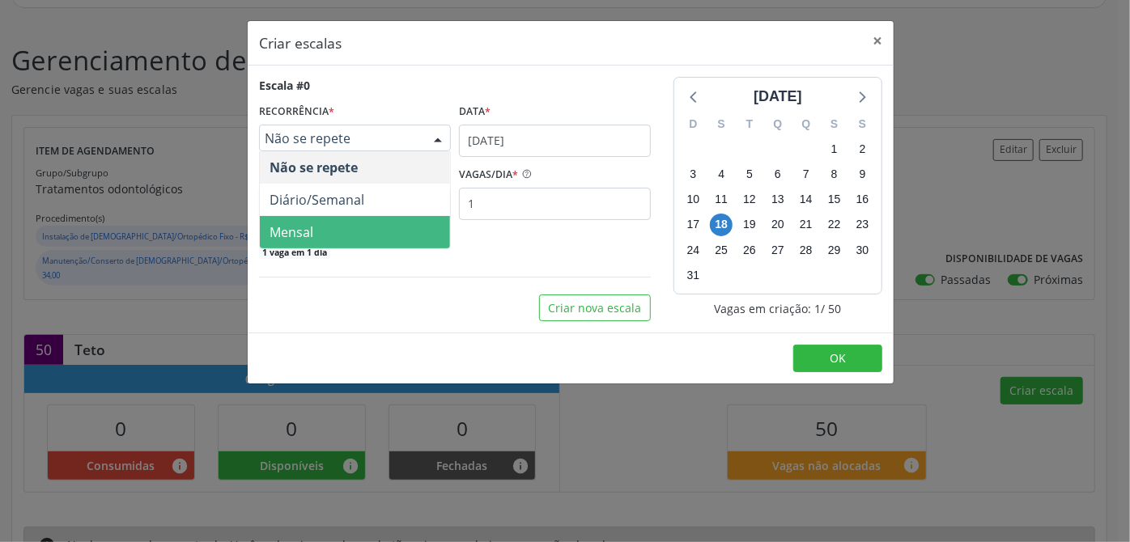
click at [317, 227] on span "Mensal" at bounding box center [355, 232] width 190 height 32
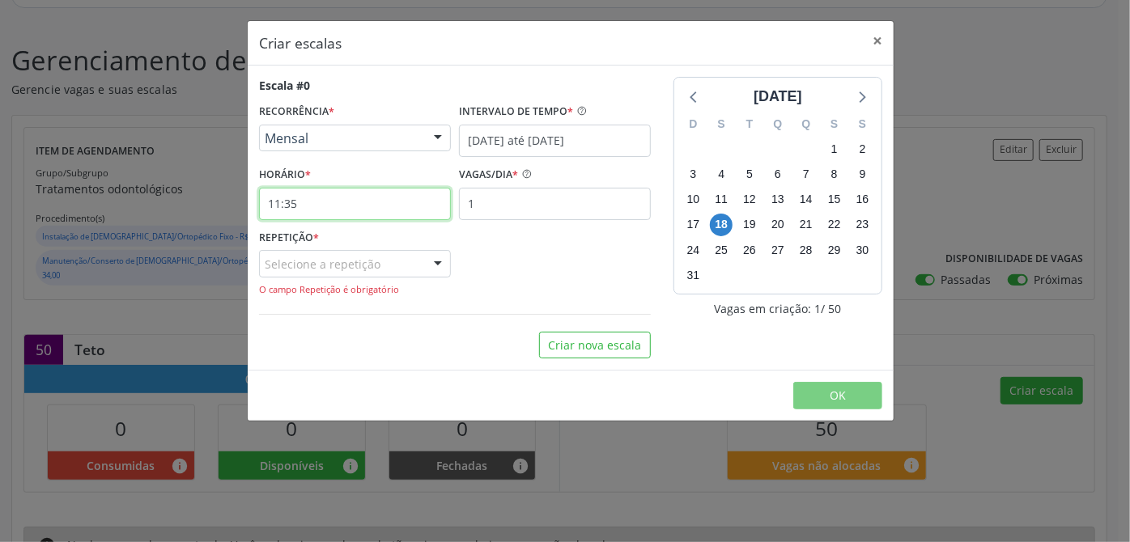
click at [266, 200] on input "11:35" at bounding box center [355, 204] width 192 height 32
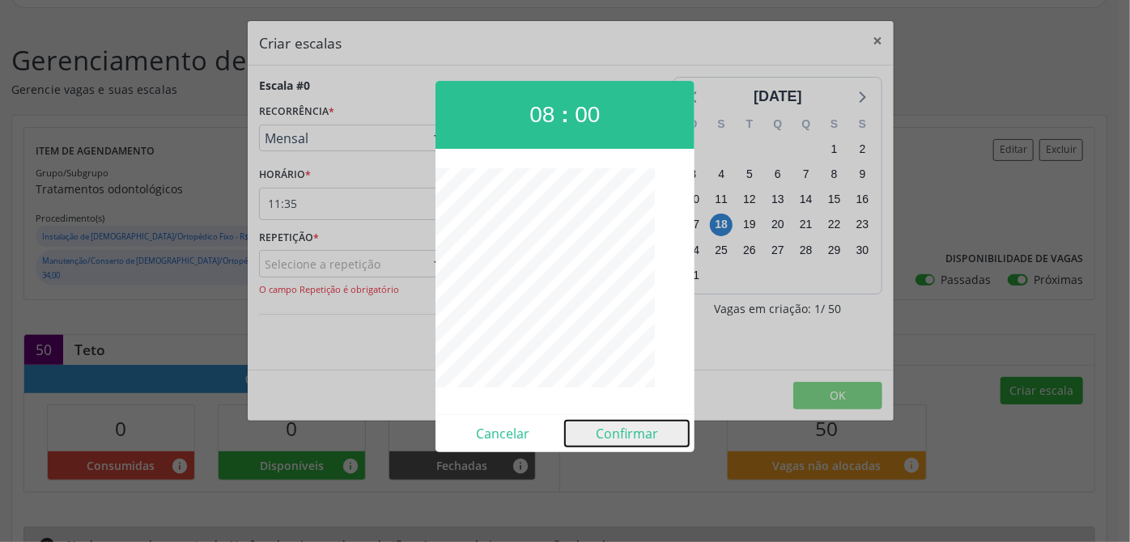
click at [648, 431] on button "Confirmar" at bounding box center [627, 434] width 124 height 26
type input "08:00"
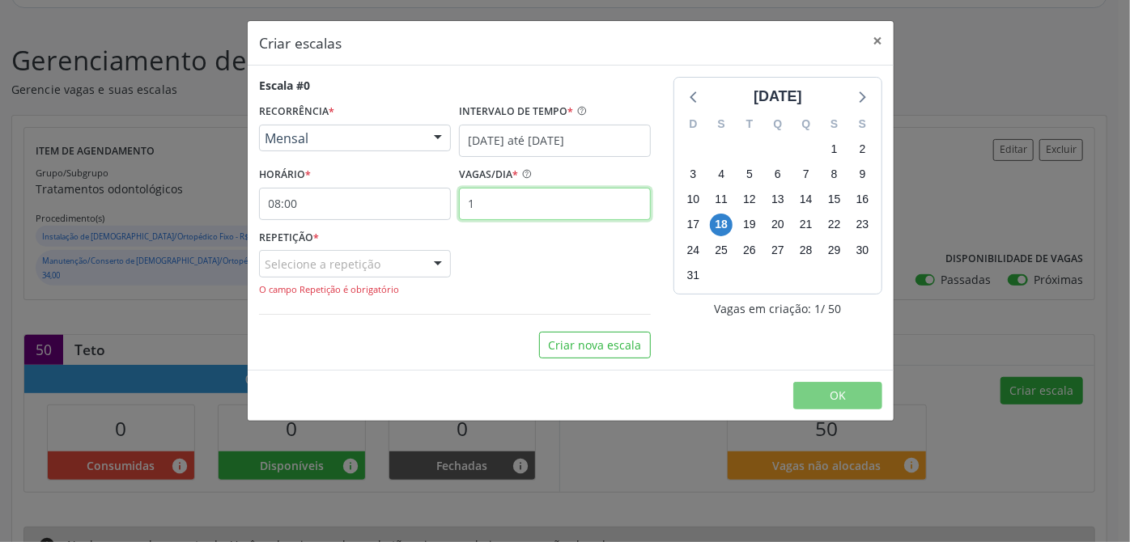
click at [533, 202] on input "1" at bounding box center [555, 204] width 192 height 32
type input "10"
click at [393, 265] on div "Selecione a repetição" at bounding box center [355, 264] width 192 height 28
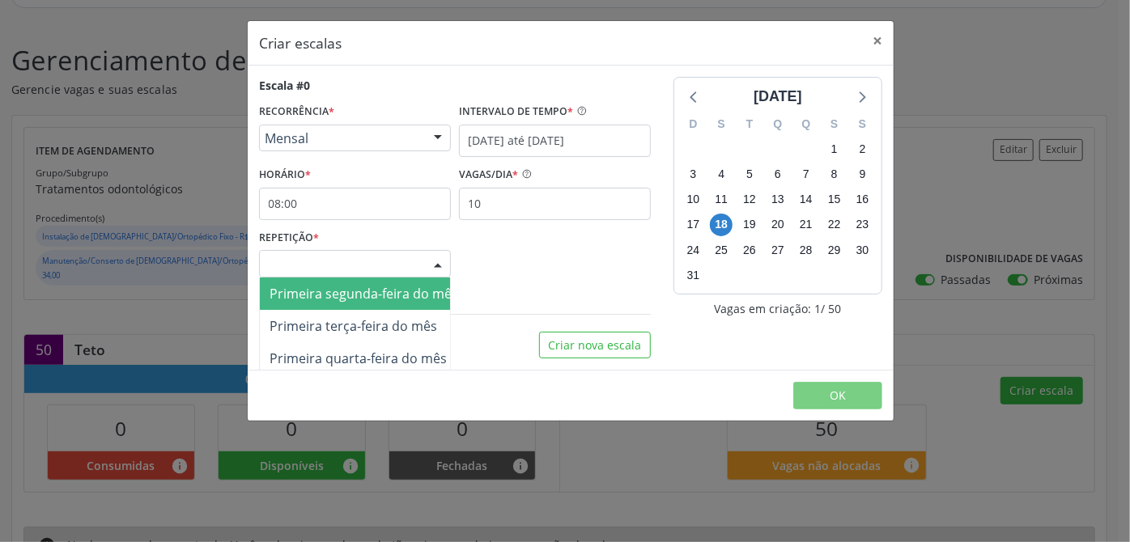
scroll to position [5, 0]
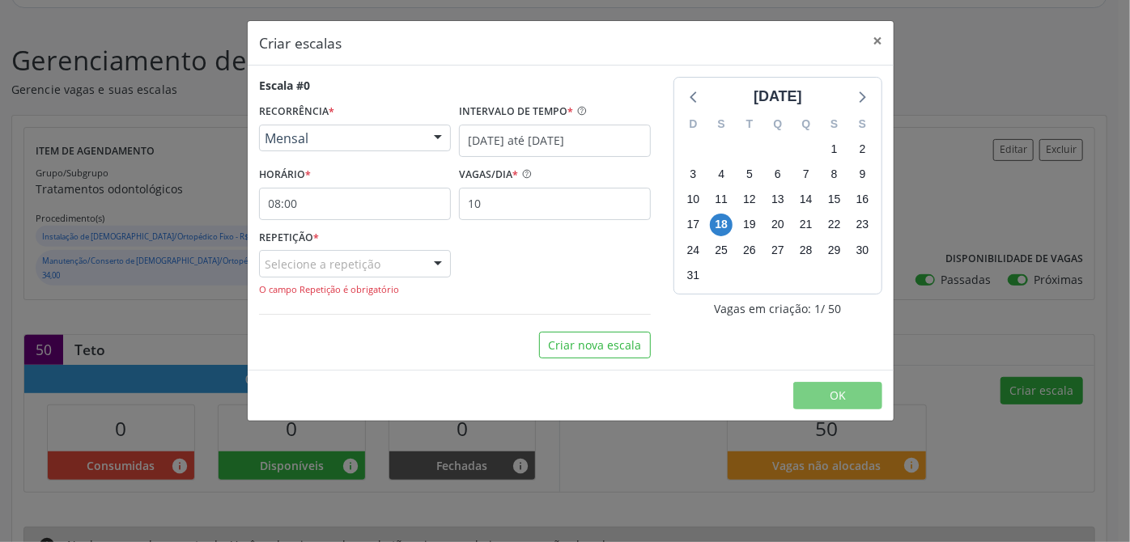
click at [502, 265] on div "REPETIÇÃO * Selecione a repetição Primeira segunda-feira do mês Primeira terça-…" at bounding box center [455, 261] width 400 height 71
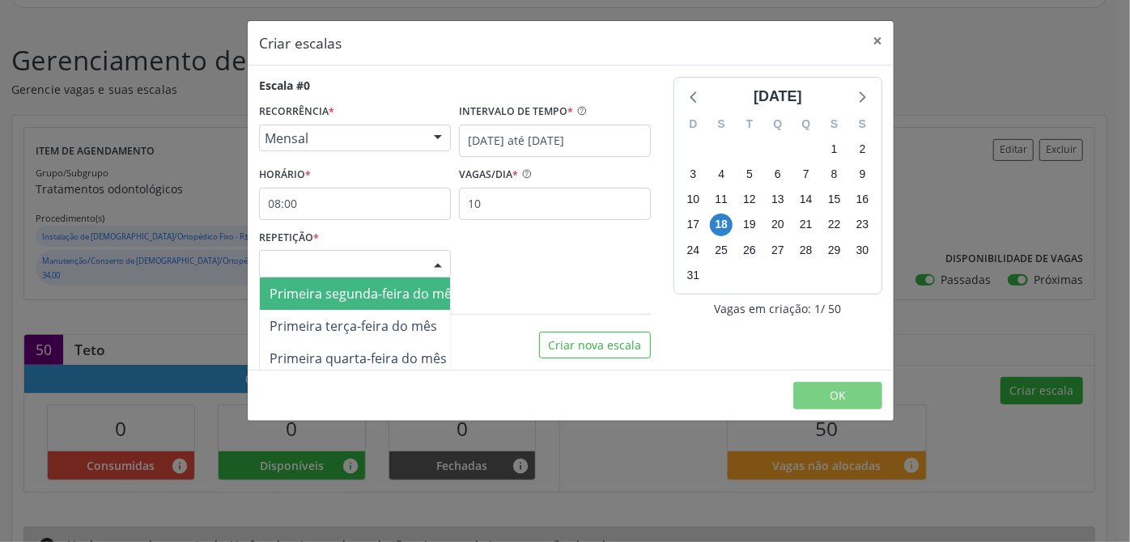
click at [427, 266] on div at bounding box center [438, 265] width 24 height 28
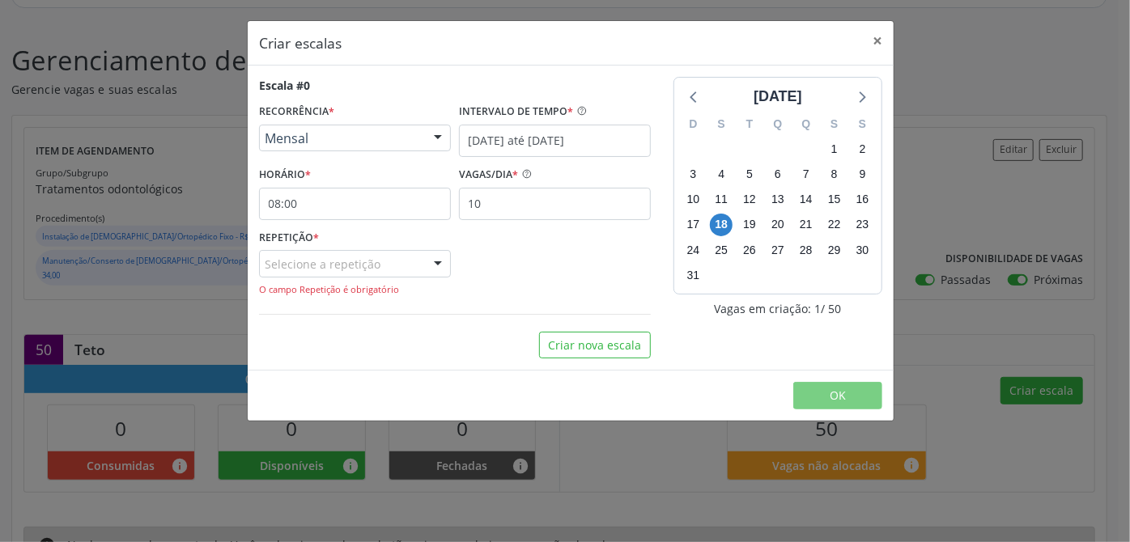
click at [535, 272] on div "REPETIÇÃO * Selecione a repetição Primeira segunda-feira do mês Primeira terça-…" at bounding box center [455, 261] width 400 height 71
click at [522, 213] on input "10" at bounding box center [555, 204] width 192 height 32
click at [835, 149] on span "1" at bounding box center [834, 149] width 23 height 23
click at [701, 280] on span "31" at bounding box center [693, 275] width 23 height 23
click at [725, 225] on span "18" at bounding box center [721, 225] width 23 height 23
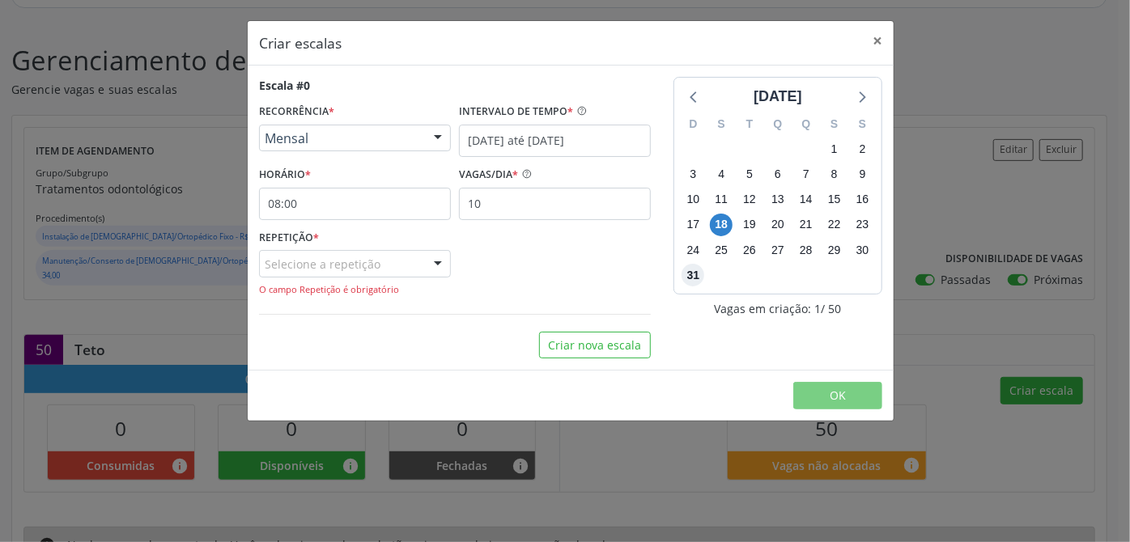
click at [693, 274] on span "31" at bounding box center [693, 275] width 23 height 23
click at [474, 122] on label "INTERVALO DE TEMPO *" at bounding box center [516, 112] width 114 height 25
click at [474, 138] on input "[DATE] até [DATE]" at bounding box center [555, 141] width 192 height 32
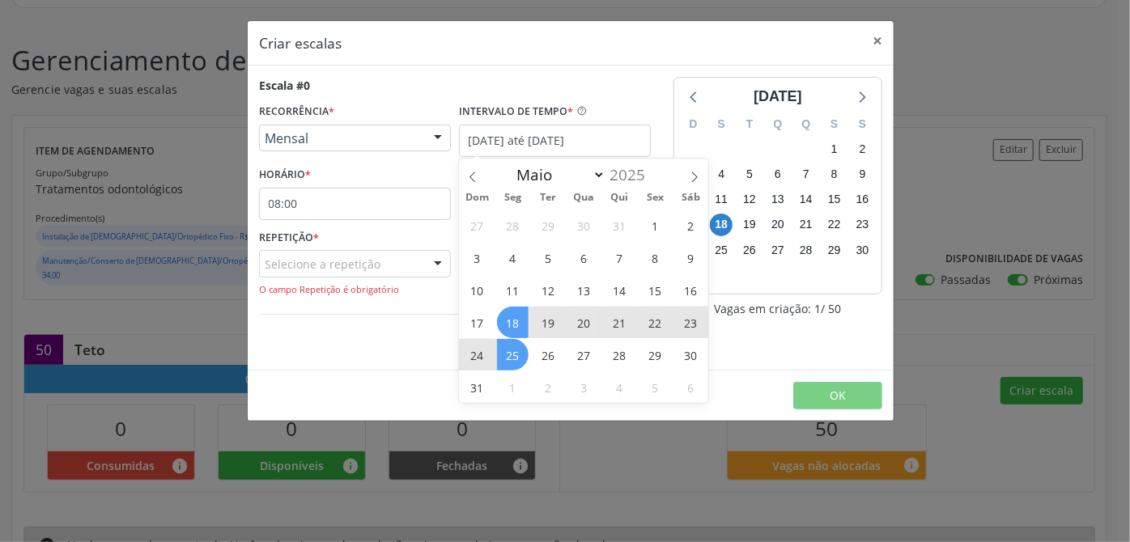
drag, startPoint x: 649, startPoint y: 229, endPoint x: 516, endPoint y: 357, distance: 184.9
click at [516, 357] on div "27 28 29 30 31 1 2 3 4 5 6 7 8 9 10 11 12 13 14 15 16 17 18 19 20 21 22 23 24 2…" at bounding box center [583, 306] width 249 height 194
click at [652, 222] on span "1" at bounding box center [655, 226] width 32 height 32
type input "[DATE]"
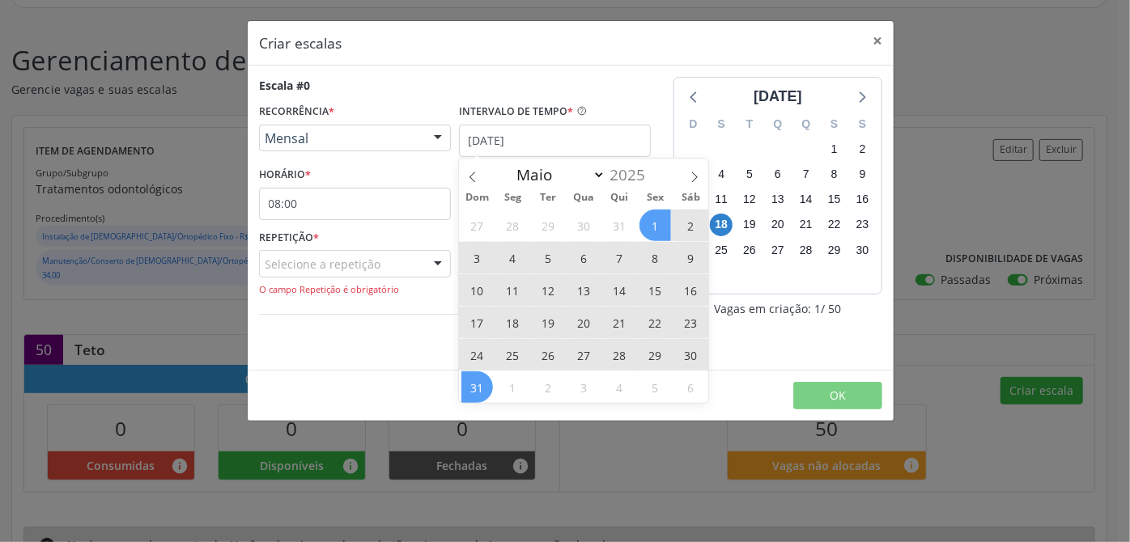
click at [488, 380] on span "31" at bounding box center [477, 388] width 32 height 32
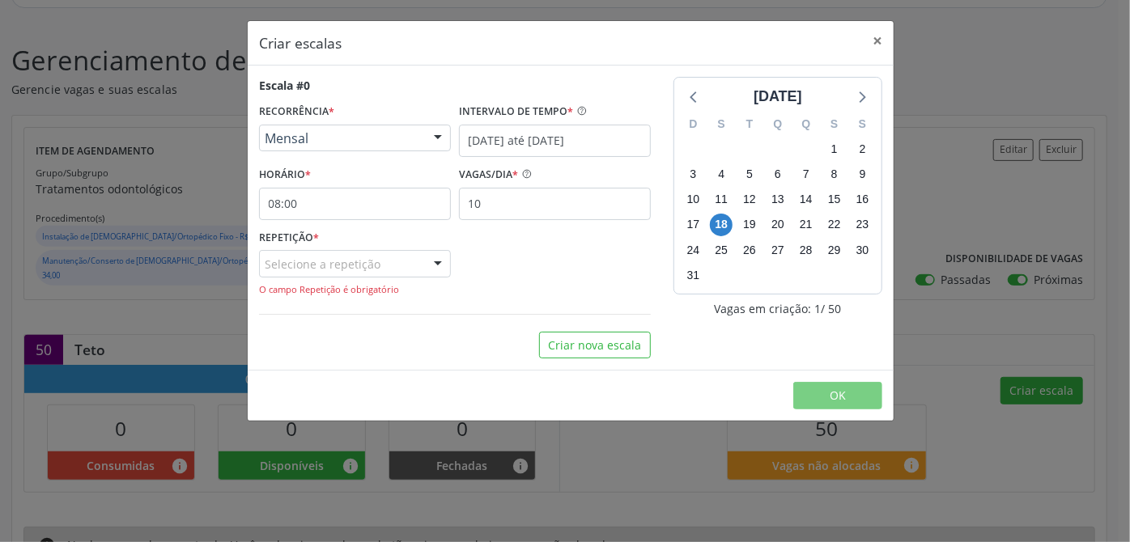
click at [438, 264] on div at bounding box center [438, 265] width 24 height 28
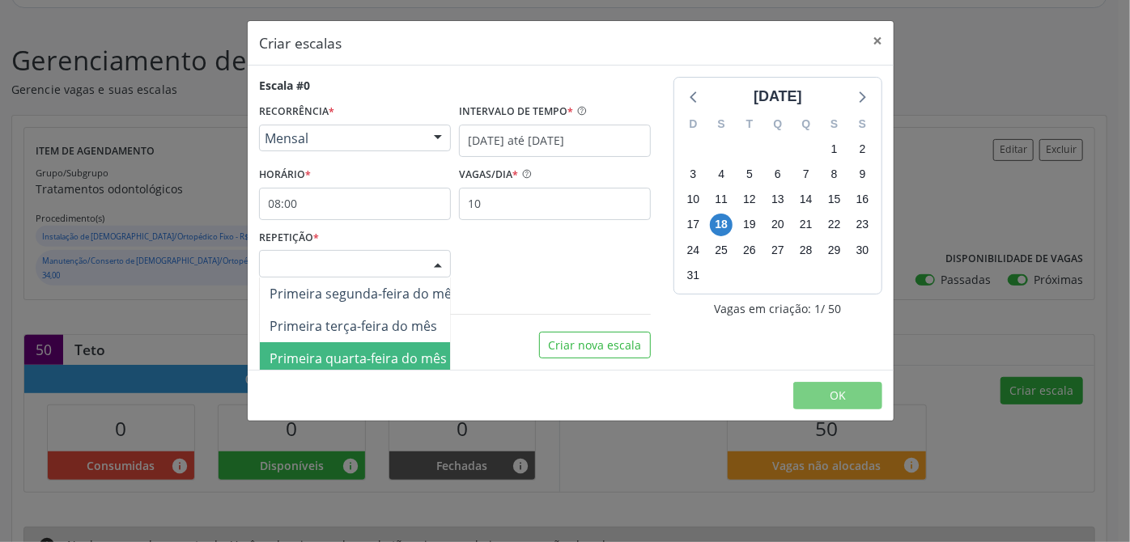
scroll to position [0, 0]
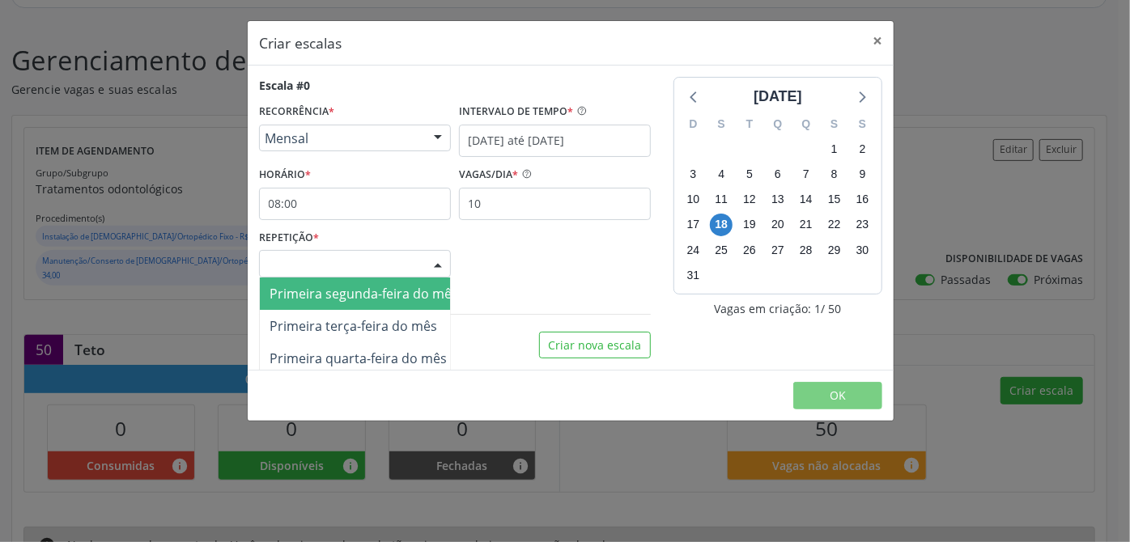
click at [348, 303] on span "Primeira segunda-feira do mês" at bounding box center [364, 294] width 208 height 32
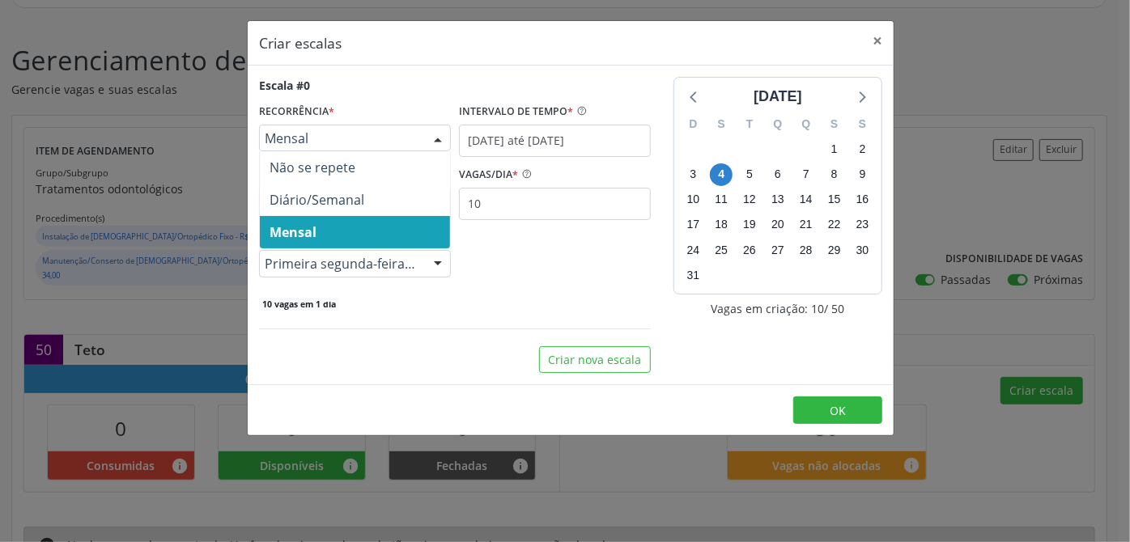
click at [447, 134] on div at bounding box center [438, 139] width 24 height 28
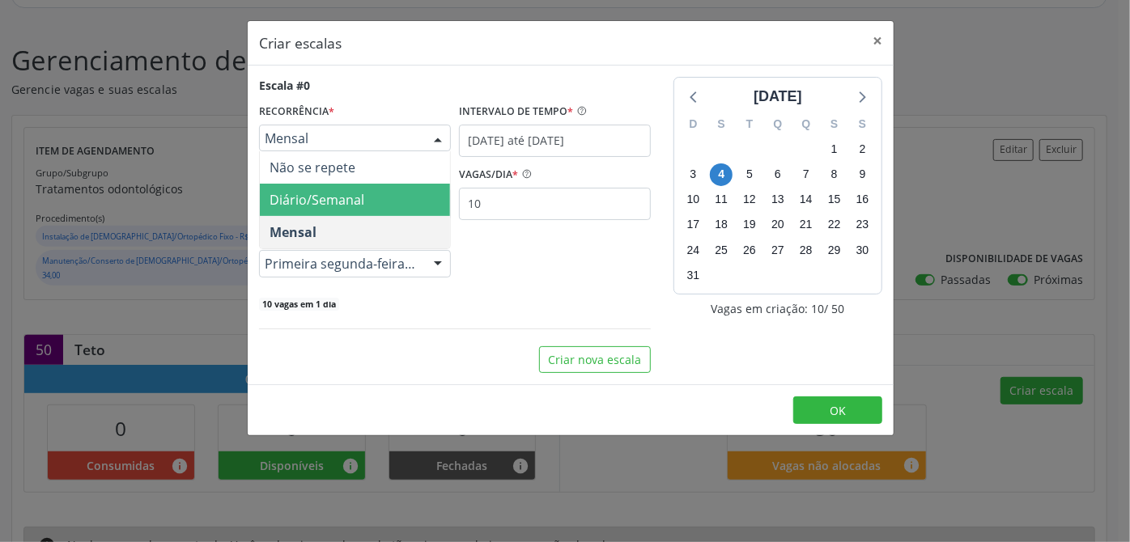
click at [338, 202] on span "Diário/Semanal" at bounding box center [317, 200] width 95 height 18
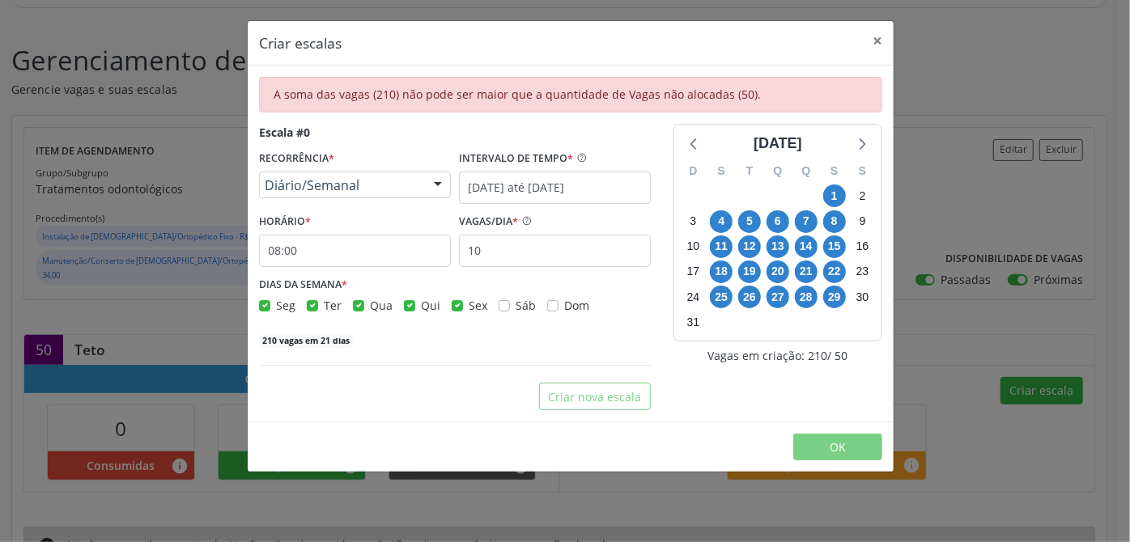
click at [376, 188] on span "Diário/Semanal" at bounding box center [341, 185] width 153 height 16
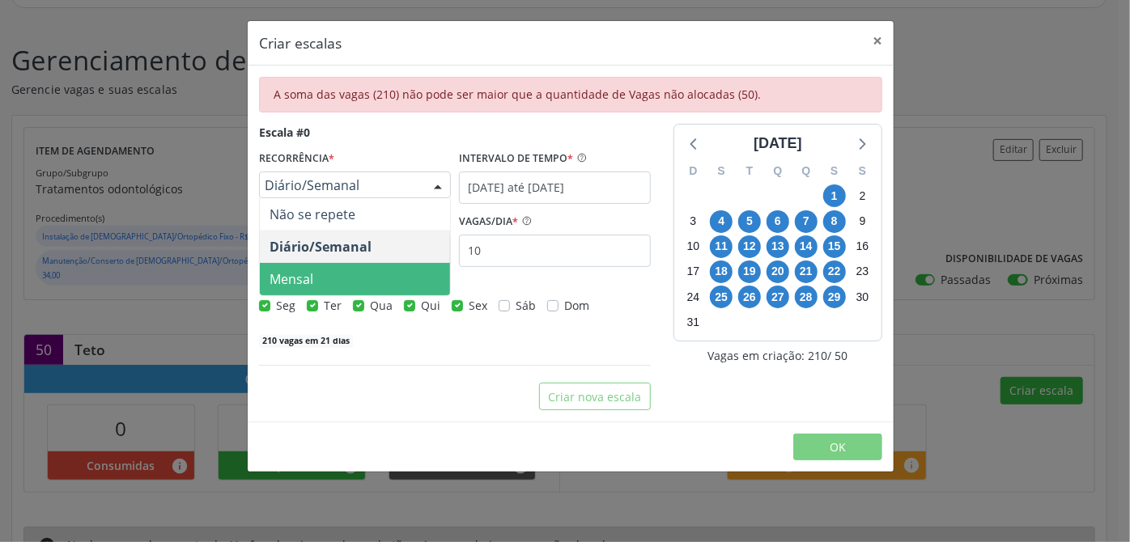
click at [304, 274] on span "Mensal" at bounding box center [292, 279] width 44 height 18
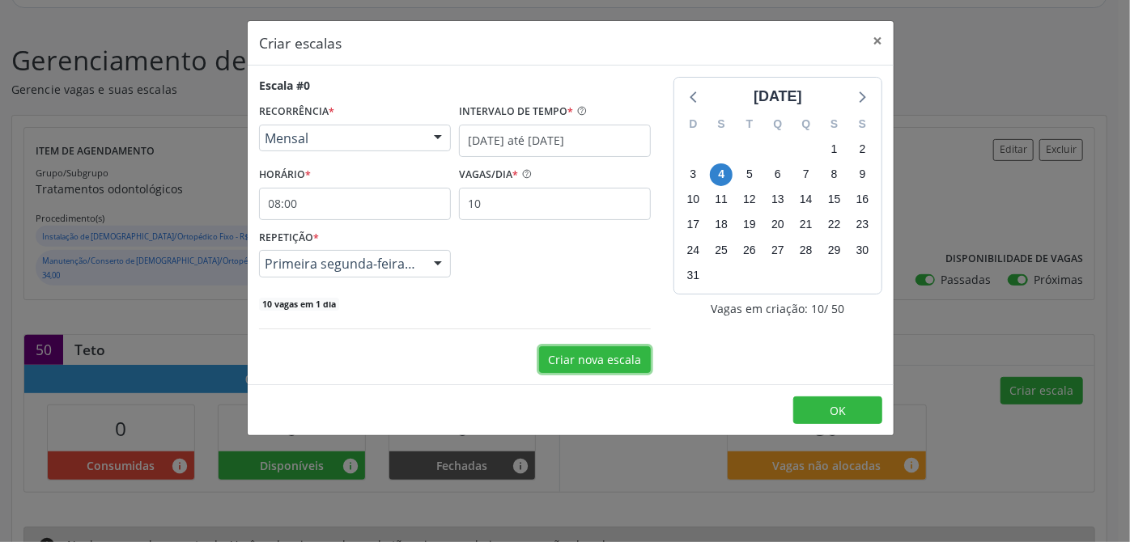
click at [617, 359] on button "Criar nova escala" at bounding box center [595, 360] width 112 height 28
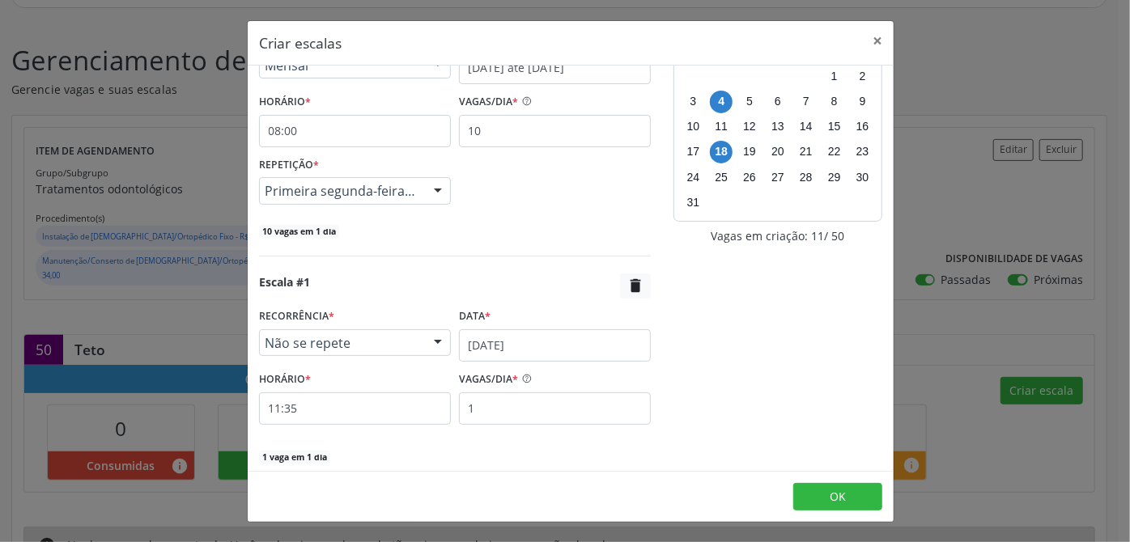
scroll to position [136, 0]
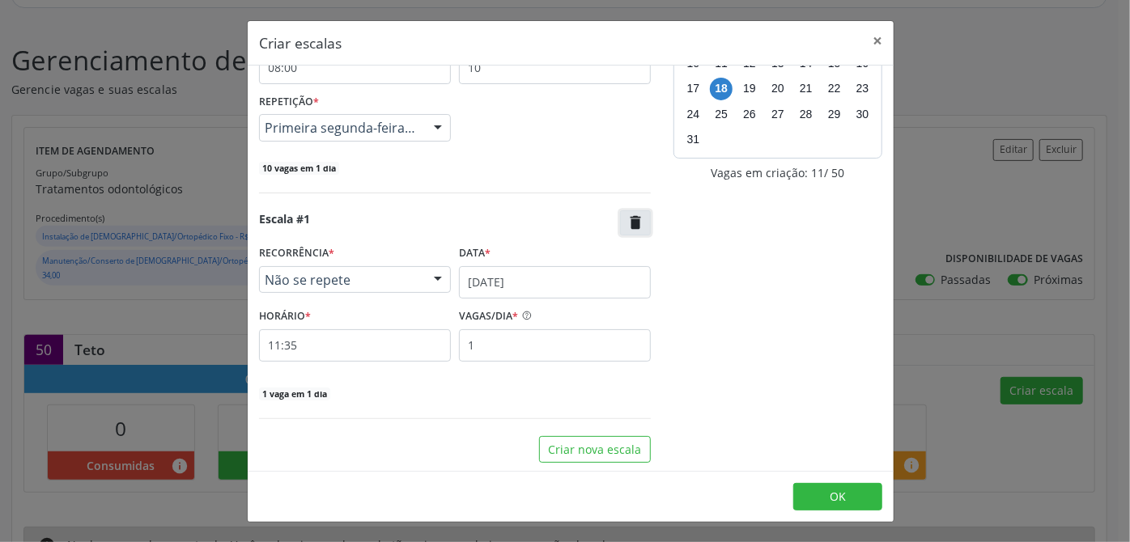
click at [632, 222] on icon "" at bounding box center [635, 223] width 18 height 18
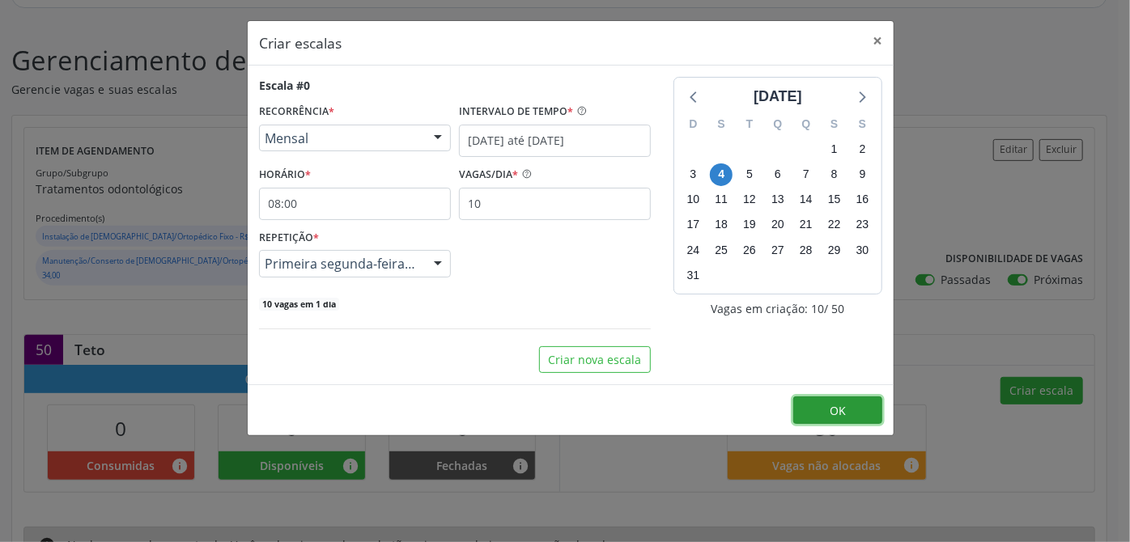
click at [871, 404] on button "OK" at bounding box center [837, 411] width 89 height 28
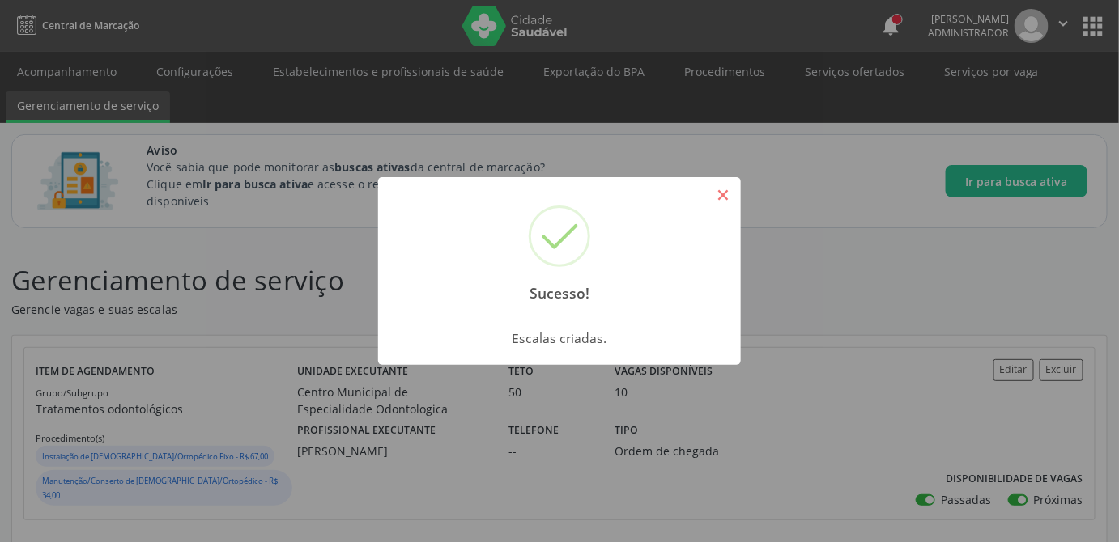
click at [729, 199] on button "×" at bounding box center [723, 195] width 28 height 28
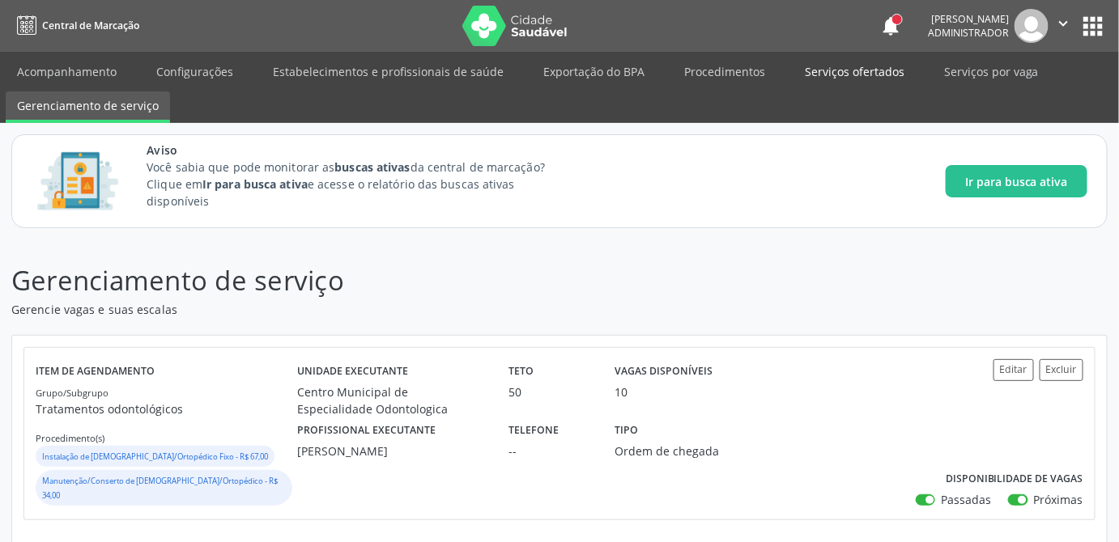
click at [870, 74] on link "Serviços ofertados" at bounding box center [854, 71] width 122 height 28
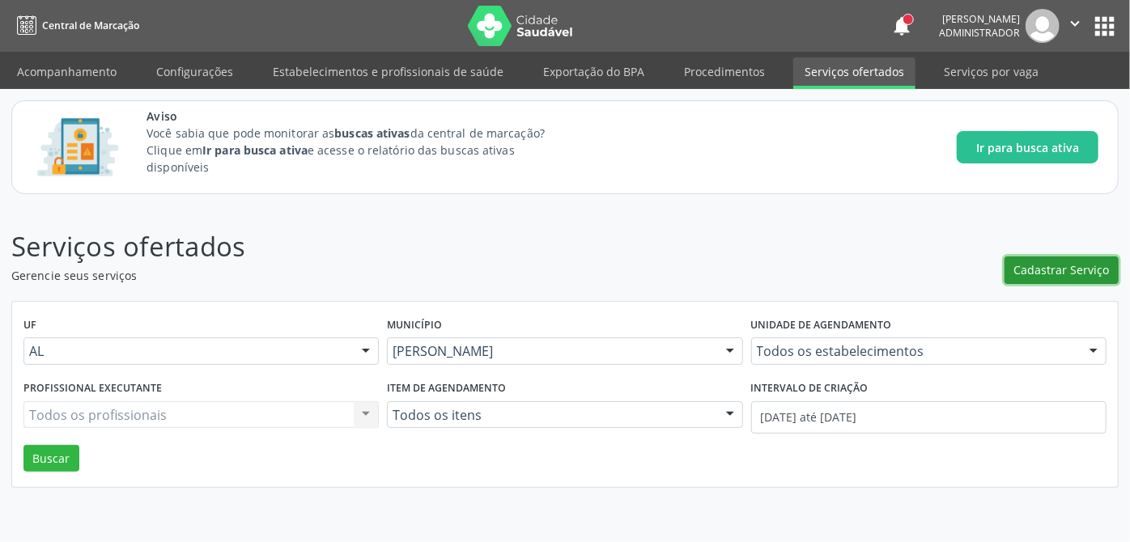
click at [1051, 271] on span "Cadastrar Serviço" at bounding box center [1062, 269] width 96 height 17
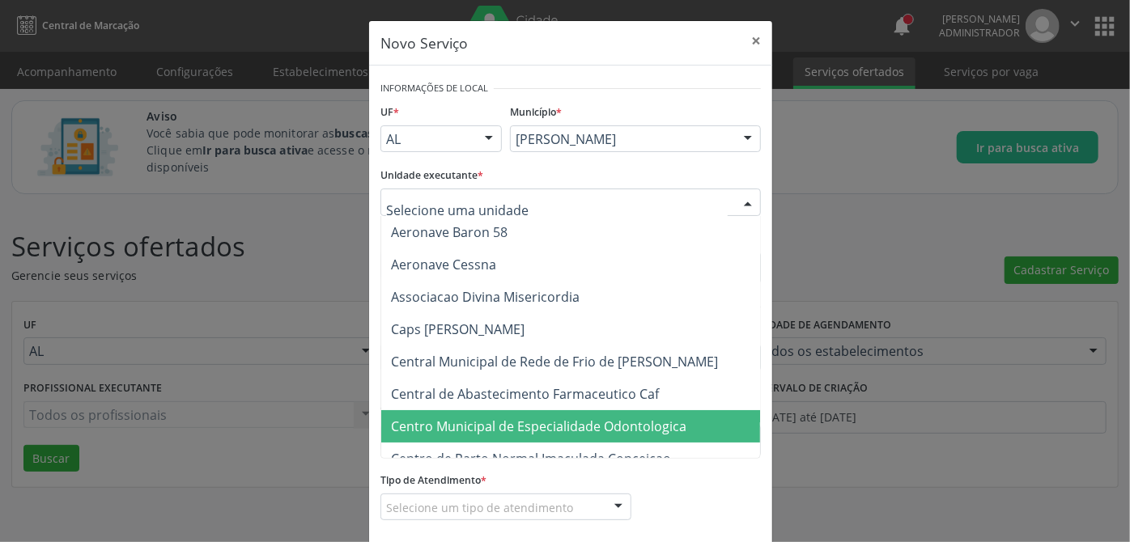
click at [496, 427] on span "Centro Municipal de Especialidade Odontologica" at bounding box center [538, 427] width 295 height 18
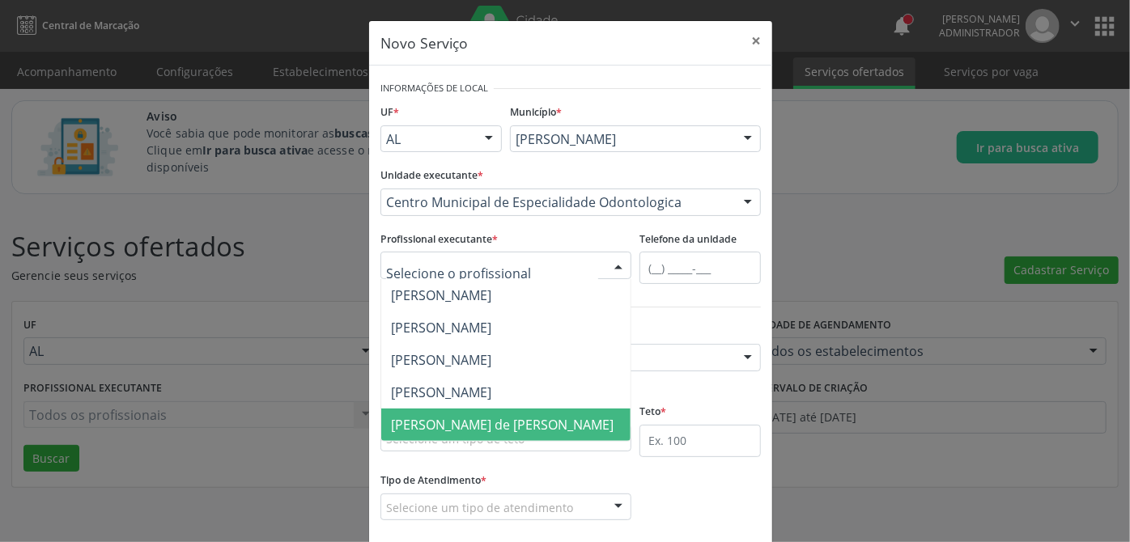
click at [447, 419] on span "[PERSON_NAME] de [PERSON_NAME]" at bounding box center [502, 425] width 223 height 18
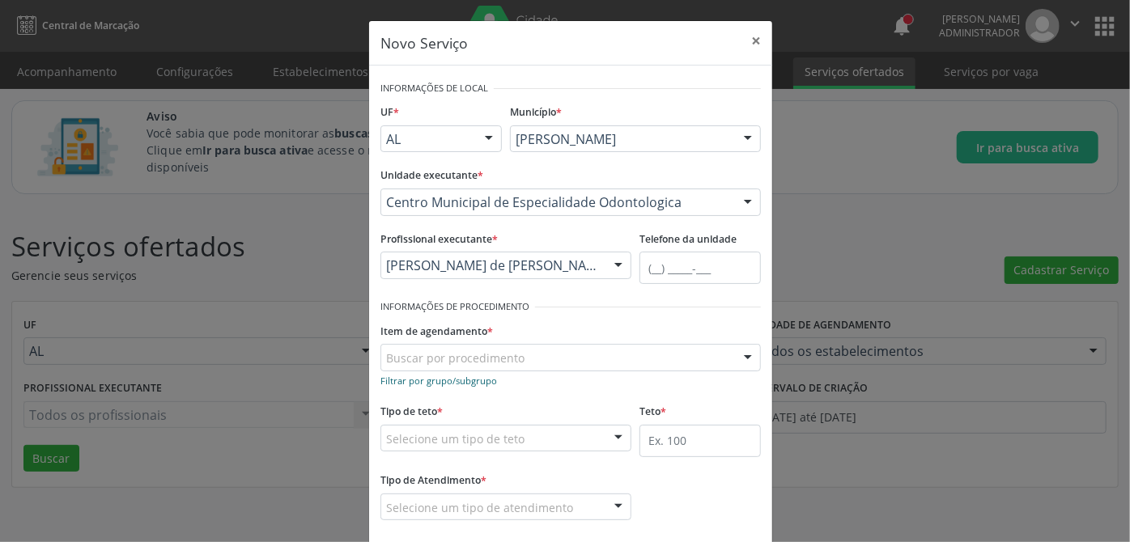
click at [457, 382] on small "Filtrar por grupo/subgrupo" at bounding box center [438, 381] width 117 height 12
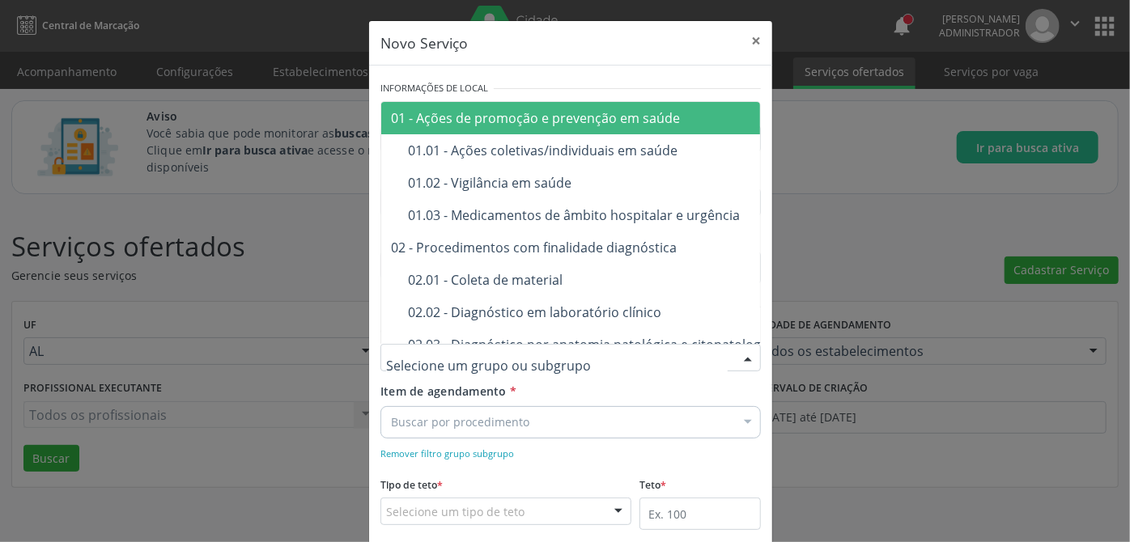
click at [452, 366] on div at bounding box center [570, 358] width 380 height 28
type input "01"
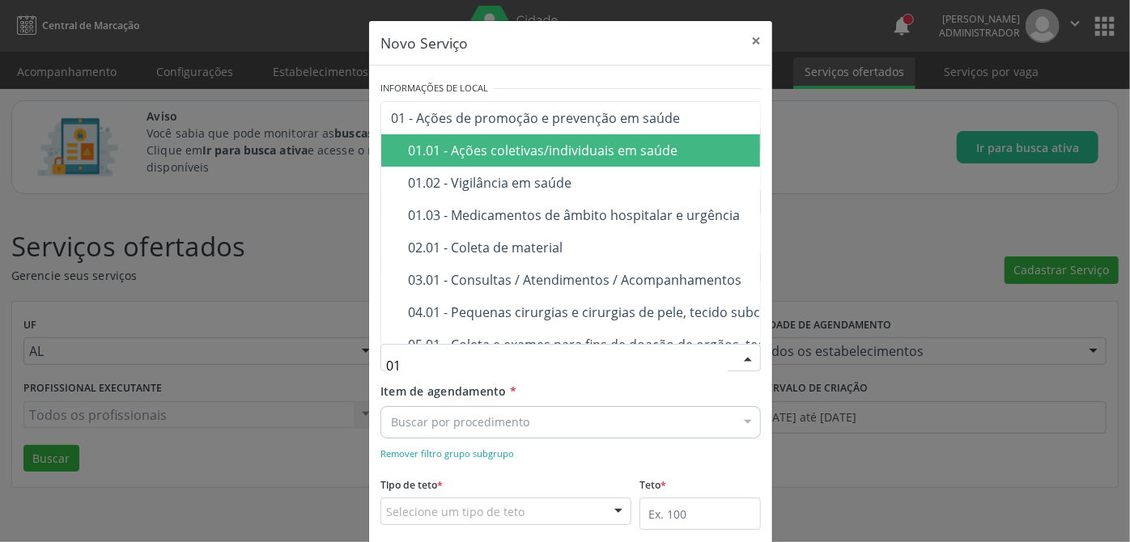
click at [594, 145] on div "01.01 - Ações coletivas/individuais em saúde" at bounding box center [678, 150] width 541 height 13
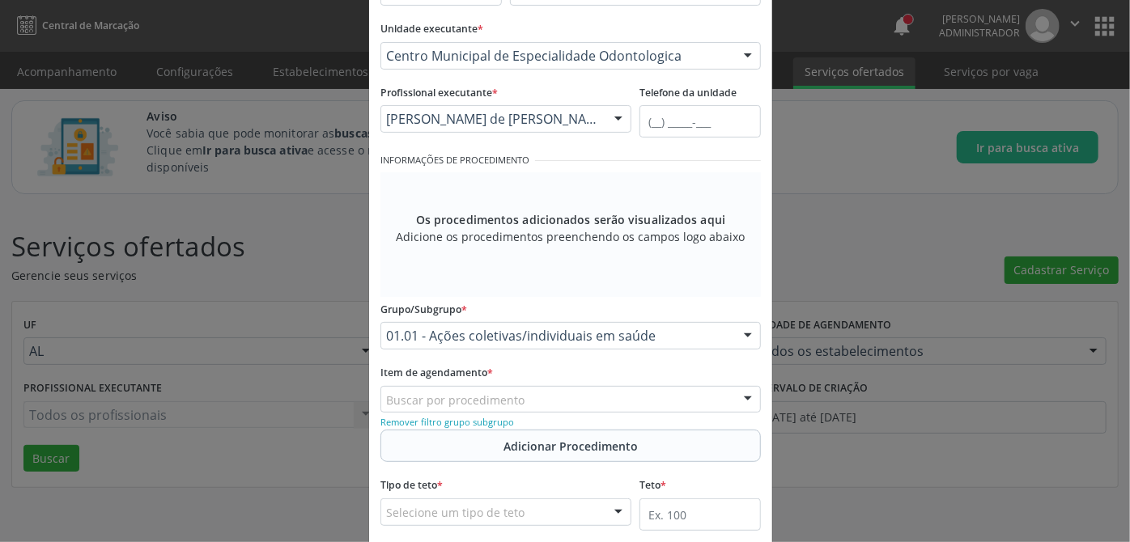
scroll to position [220, 0]
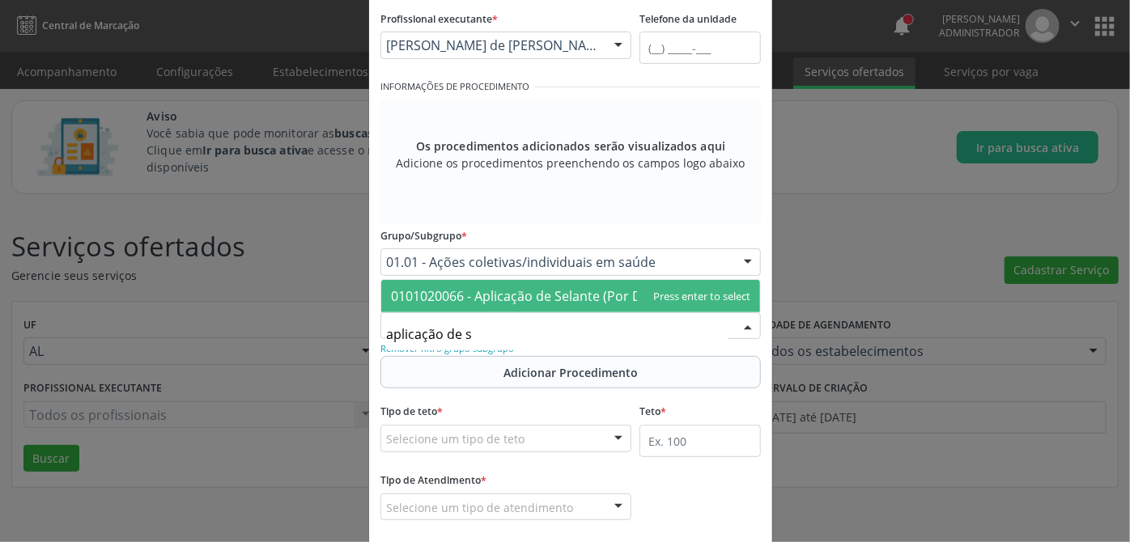
type input "aplicação de se"
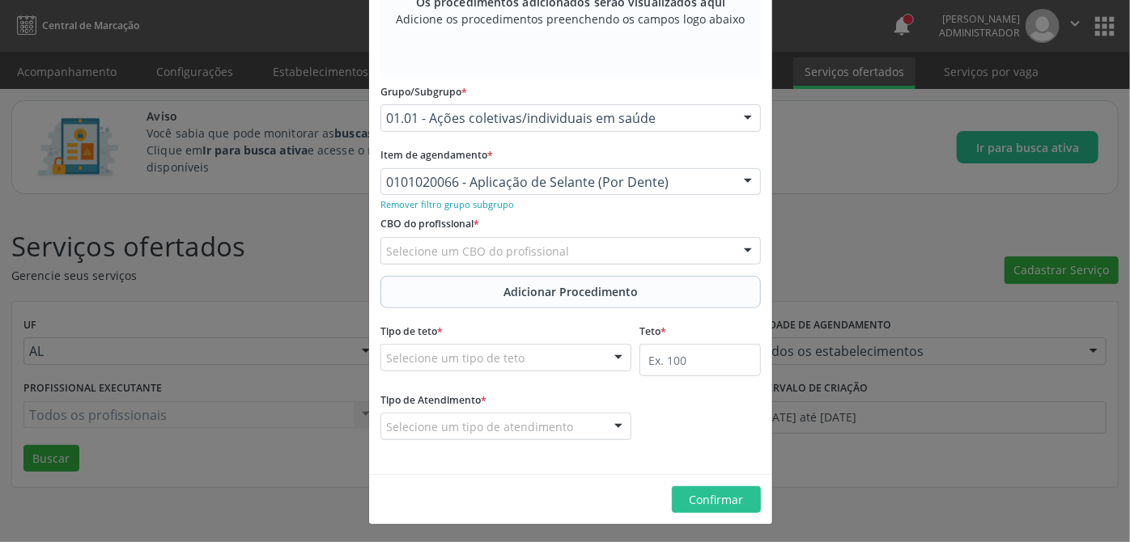
scroll to position [0, 0]
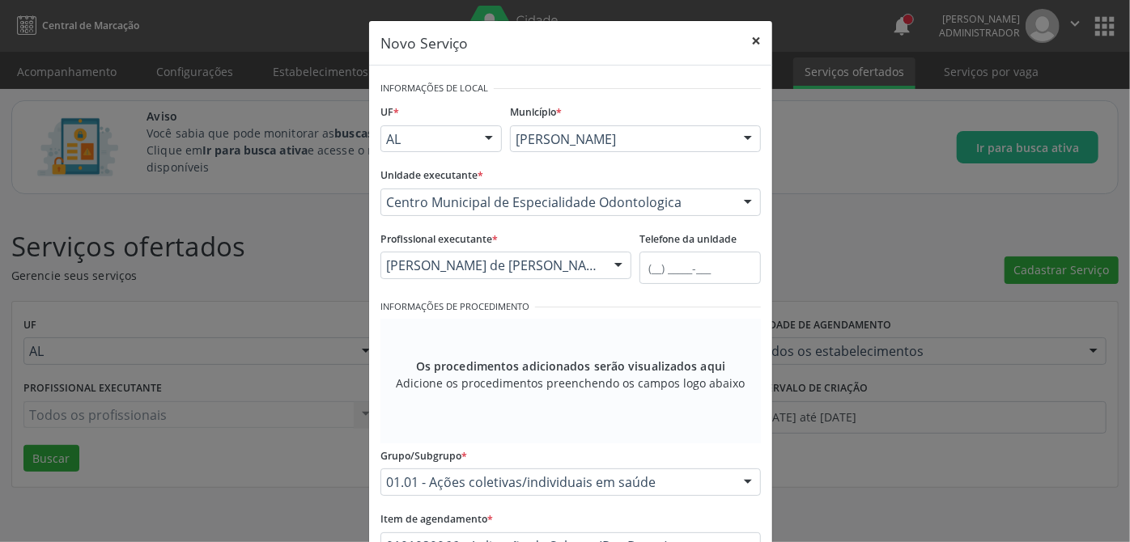
click at [747, 32] on button "×" at bounding box center [756, 41] width 32 height 40
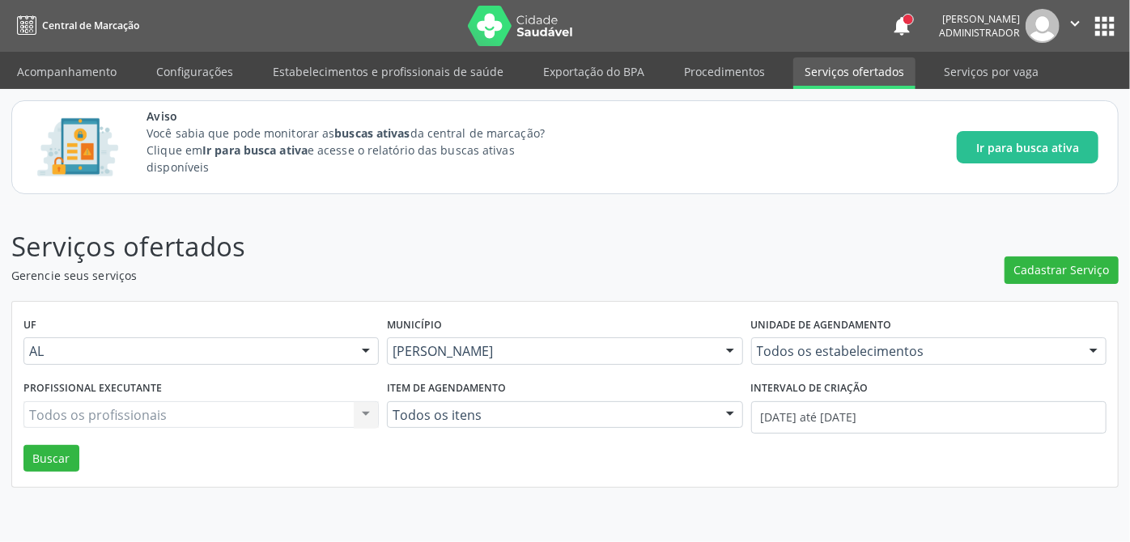
click at [1104, 28] on button "apps" at bounding box center [1104, 26] width 28 height 28
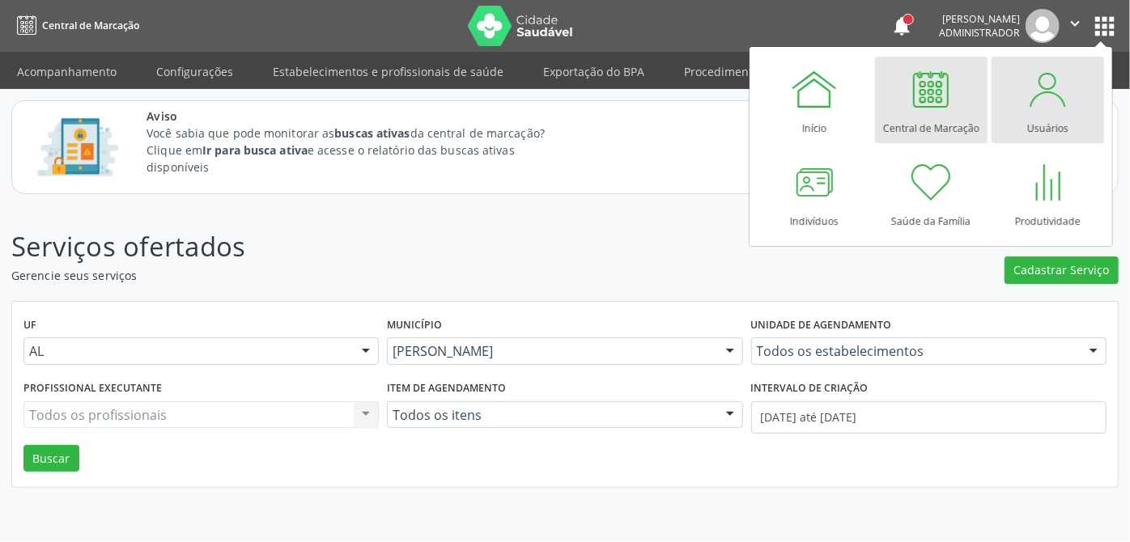
click at [1030, 115] on div "Usuários" at bounding box center [1047, 124] width 41 height 22
click at [1042, 115] on div "Usuários" at bounding box center [1047, 124] width 41 height 22
